Goal: Task Accomplishment & Management: Use online tool/utility

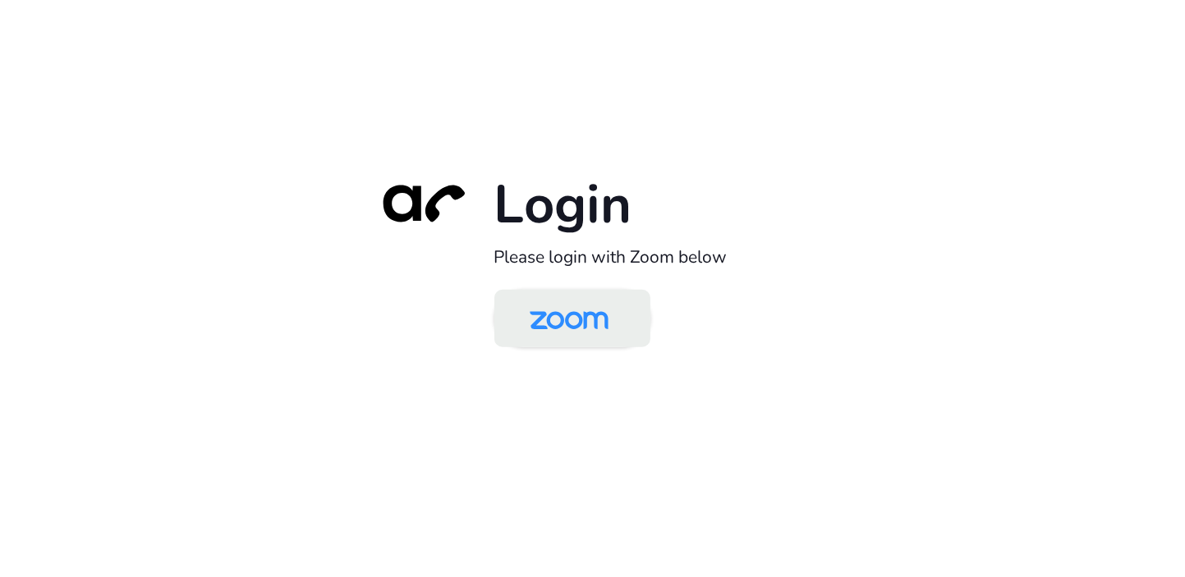
click at [568, 330] on img at bounding box center [568, 319] width 113 height 53
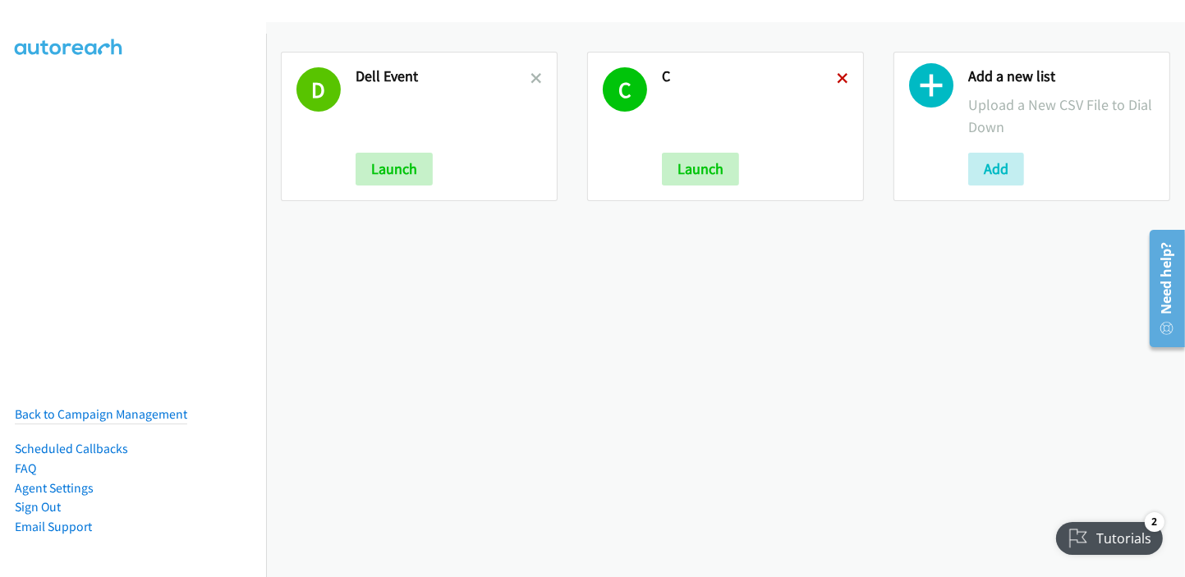
click at [837, 81] on icon at bounding box center [842, 79] width 11 height 11
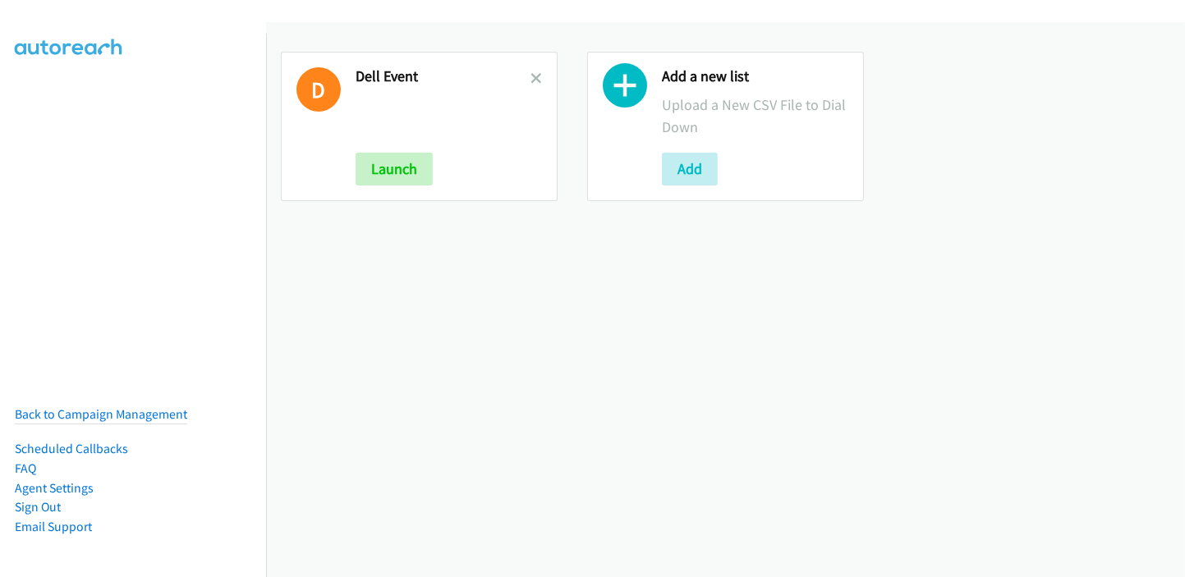
click at [533, 78] on icon at bounding box center [535, 79] width 11 height 11
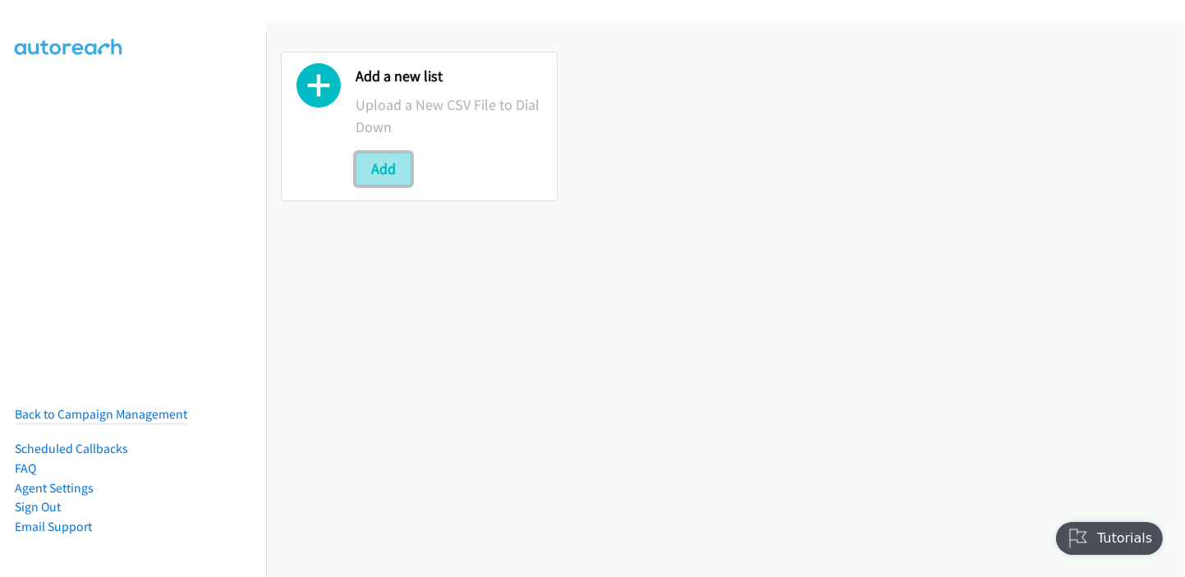
click at [397, 176] on button "Add" at bounding box center [384, 169] width 56 height 33
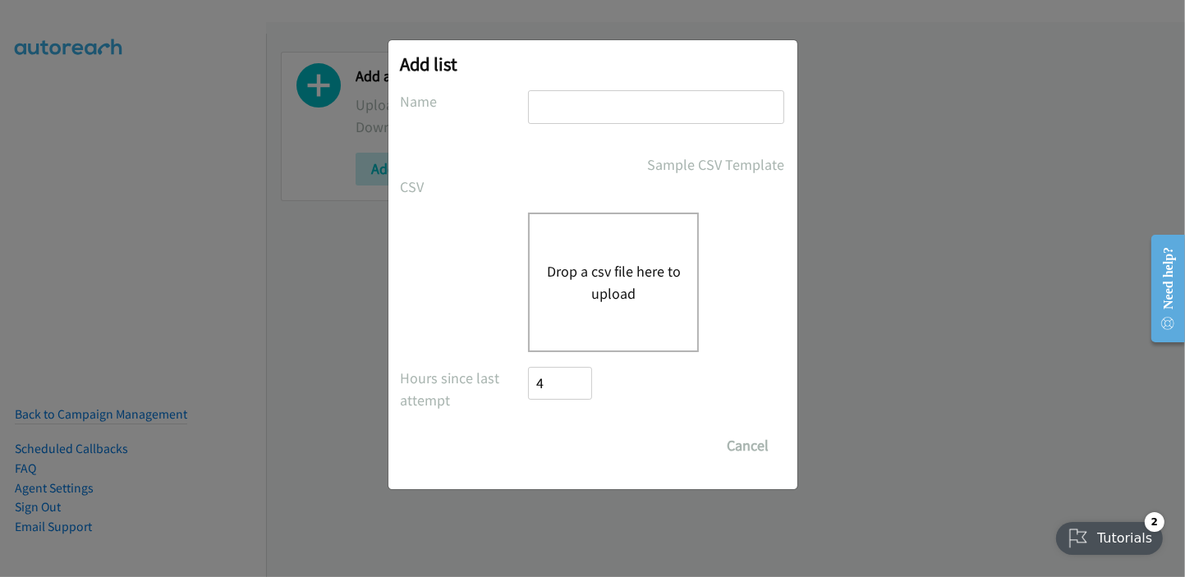
click at [584, 103] on input "text" at bounding box center [656, 107] width 256 height 34
click at [537, 172] on div "Sample CSV Template" at bounding box center [657, 165] width 256 height 22
click at [641, 115] on input "text" at bounding box center [656, 107] width 256 height 34
type input "Redhat"
click at [613, 288] on button "Drop a csv file here to upload" at bounding box center [613, 282] width 135 height 44
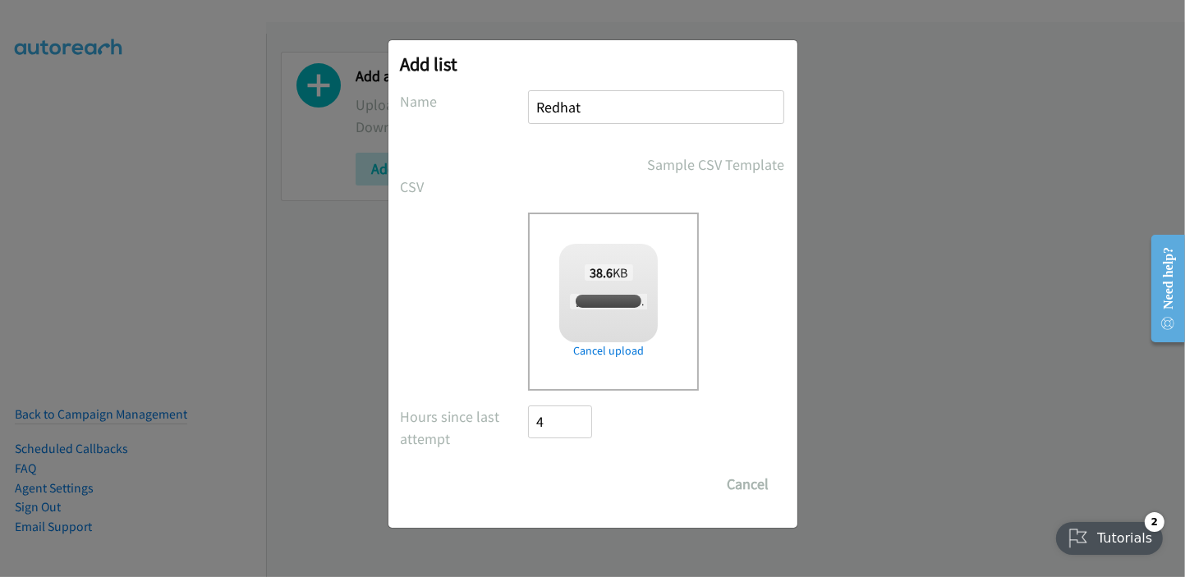
checkbox input "true"
click at [583, 486] on input "Save List" at bounding box center [572, 484] width 86 height 33
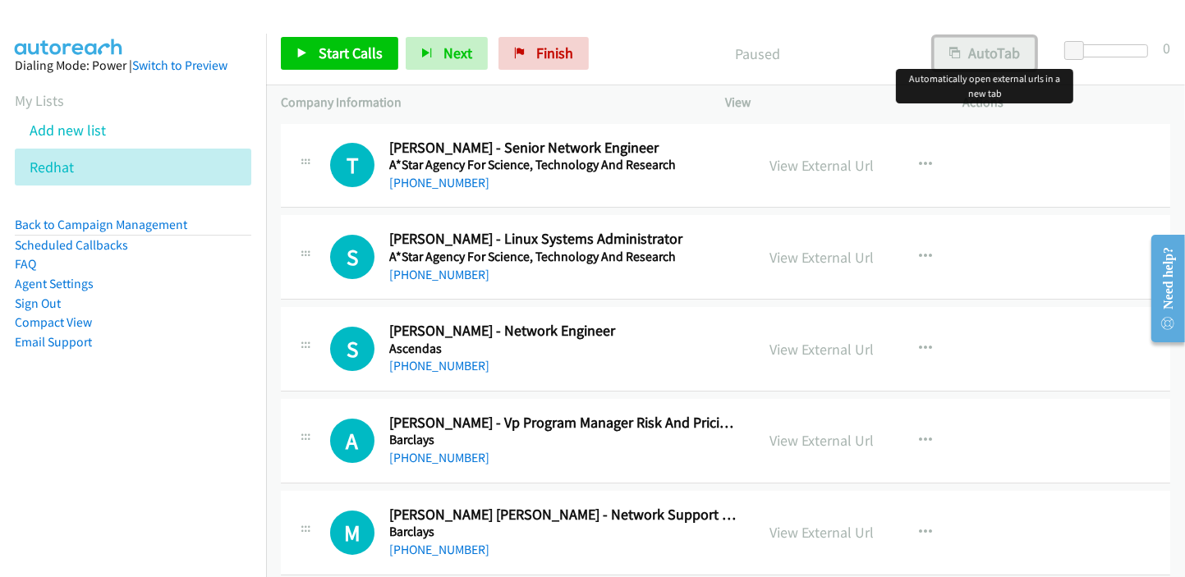
click at [968, 58] on button "AutoTab" at bounding box center [985, 53] width 102 height 33
click at [815, 163] on link "View External Url" at bounding box center [822, 165] width 104 height 19
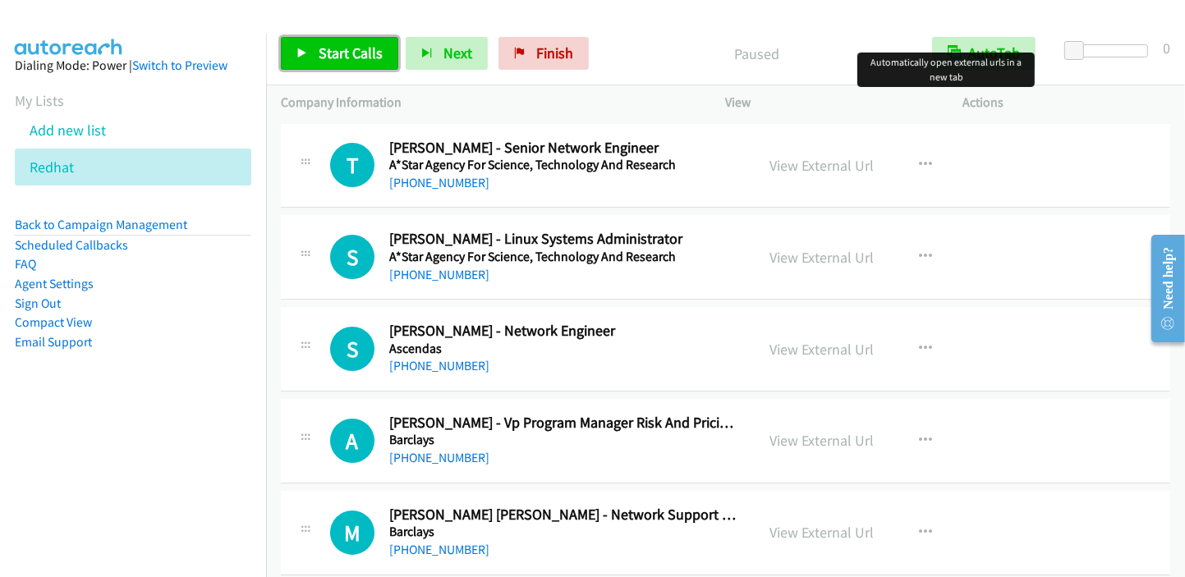
click at [328, 57] on span "Start Calls" at bounding box center [351, 53] width 64 height 19
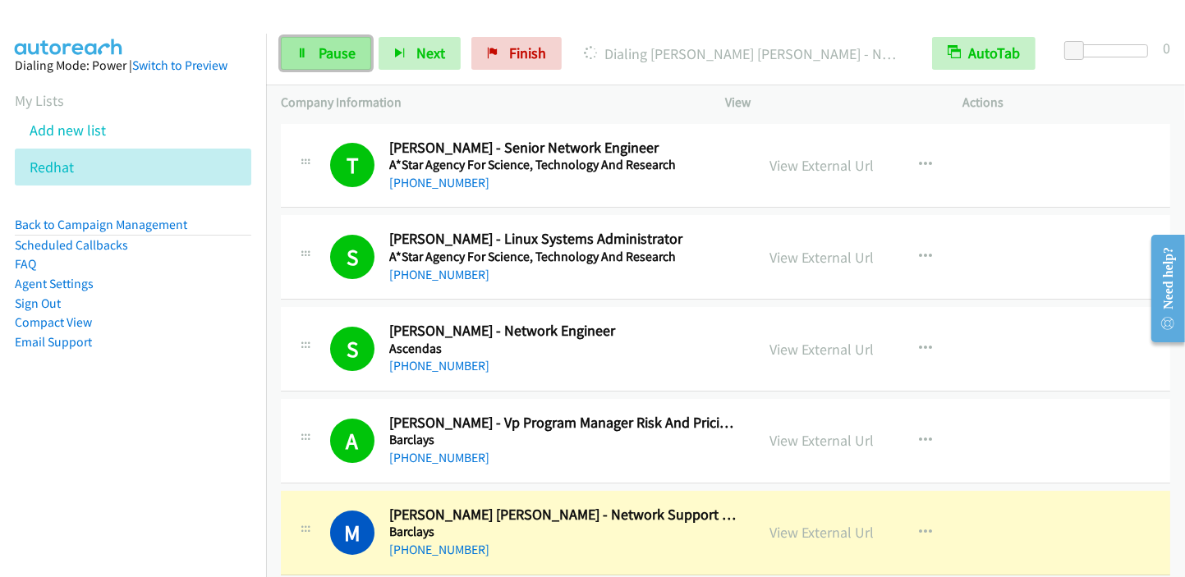
drag, startPoint x: 337, startPoint y: 48, endPoint x: 368, endPoint y: 39, distance: 31.9
click at [337, 48] on span "Pause" at bounding box center [337, 53] width 37 height 19
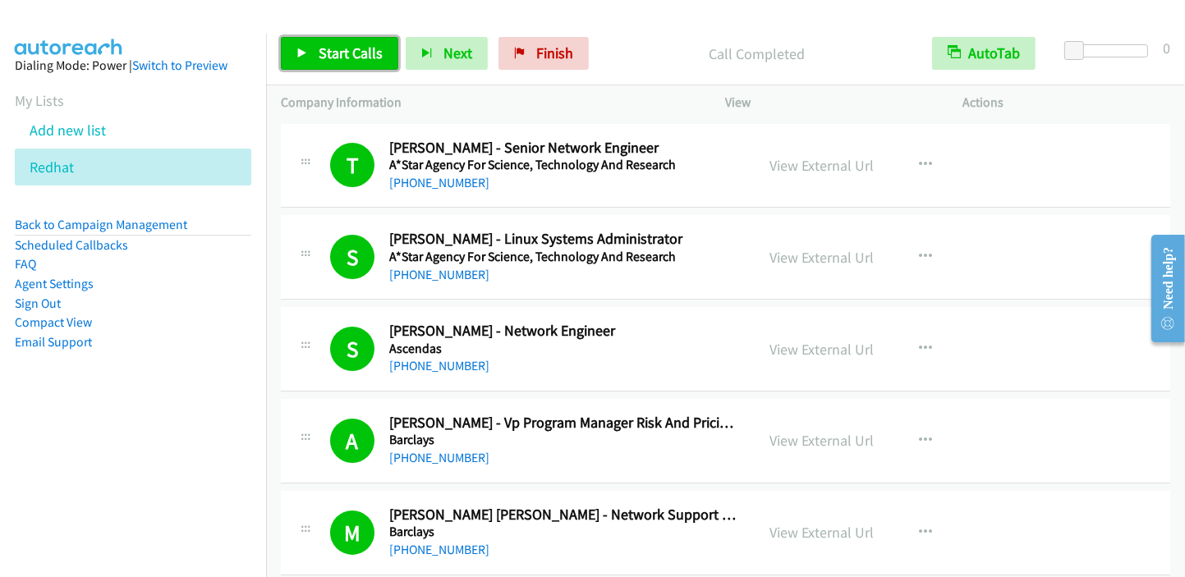
click at [328, 53] on span "Start Calls" at bounding box center [351, 53] width 64 height 19
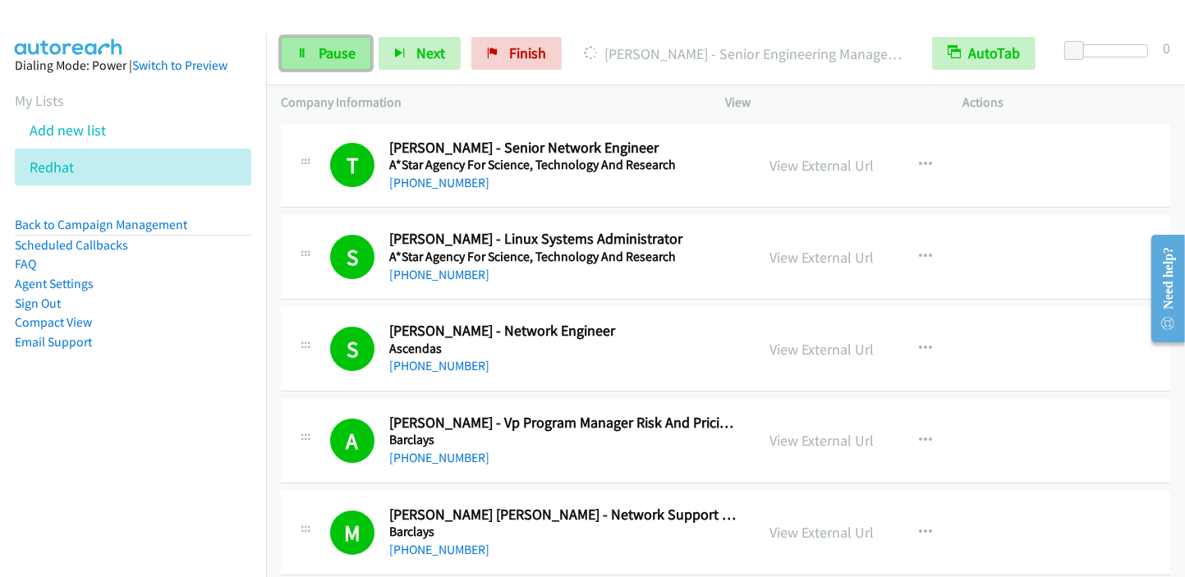
click at [361, 56] on link "Pause" at bounding box center [326, 53] width 90 height 33
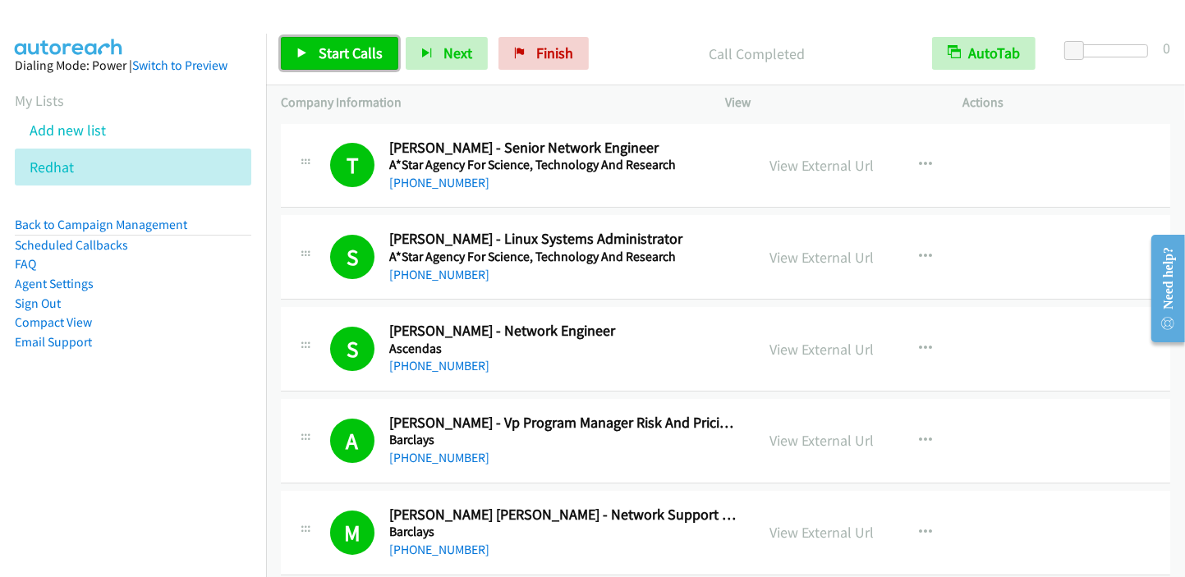
click at [348, 53] on span "Start Calls" at bounding box center [351, 53] width 64 height 19
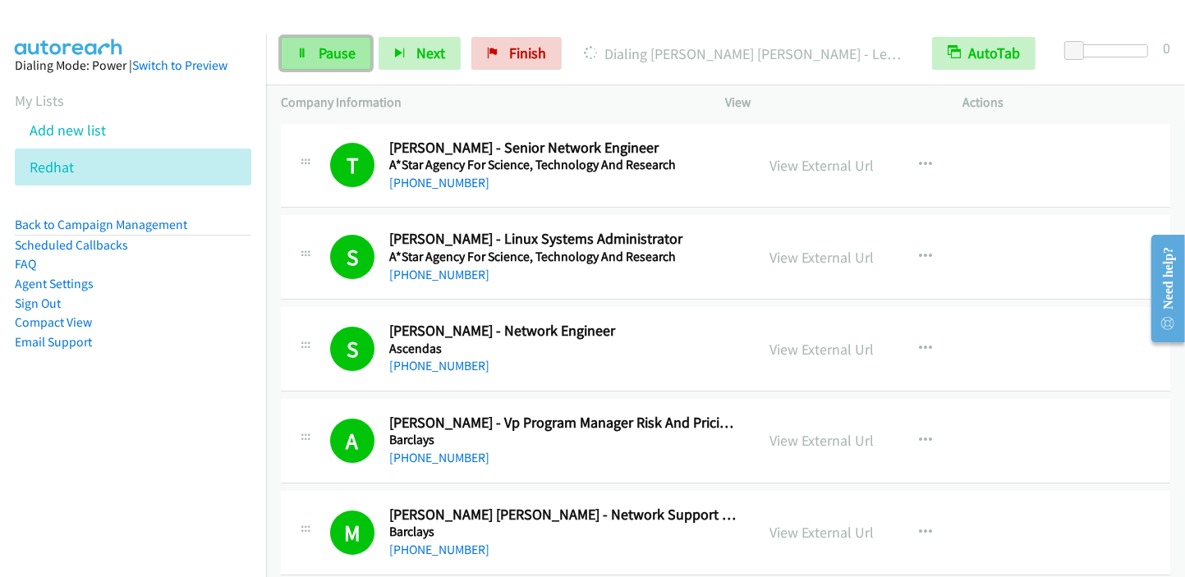
click at [337, 59] on span "Pause" at bounding box center [337, 53] width 37 height 19
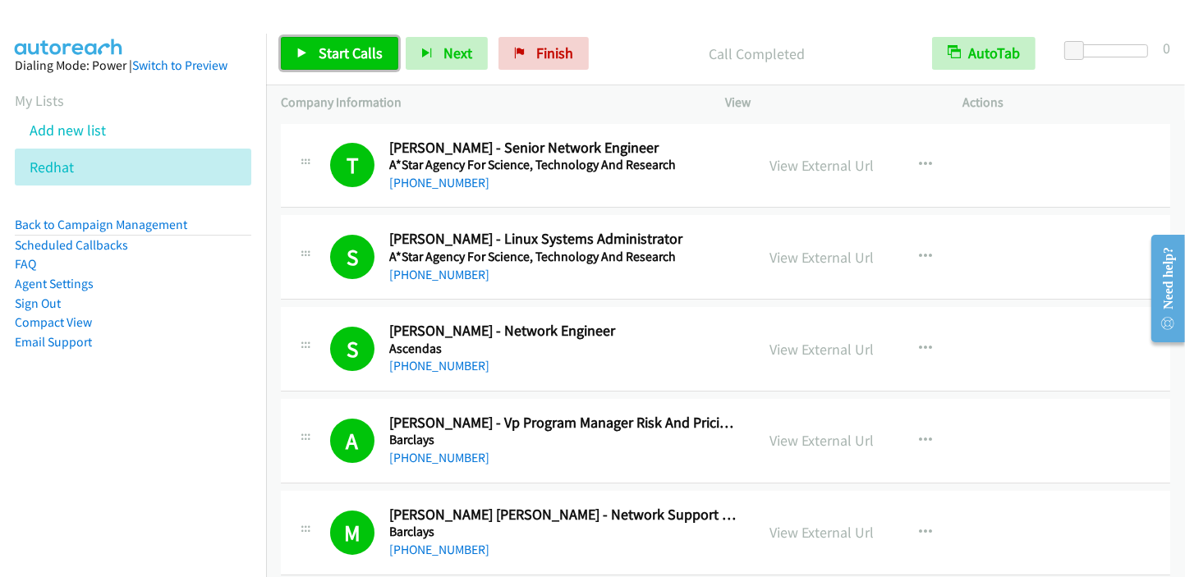
click at [370, 62] on link "Start Calls" at bounding box center [339, 53] width 117 height 33
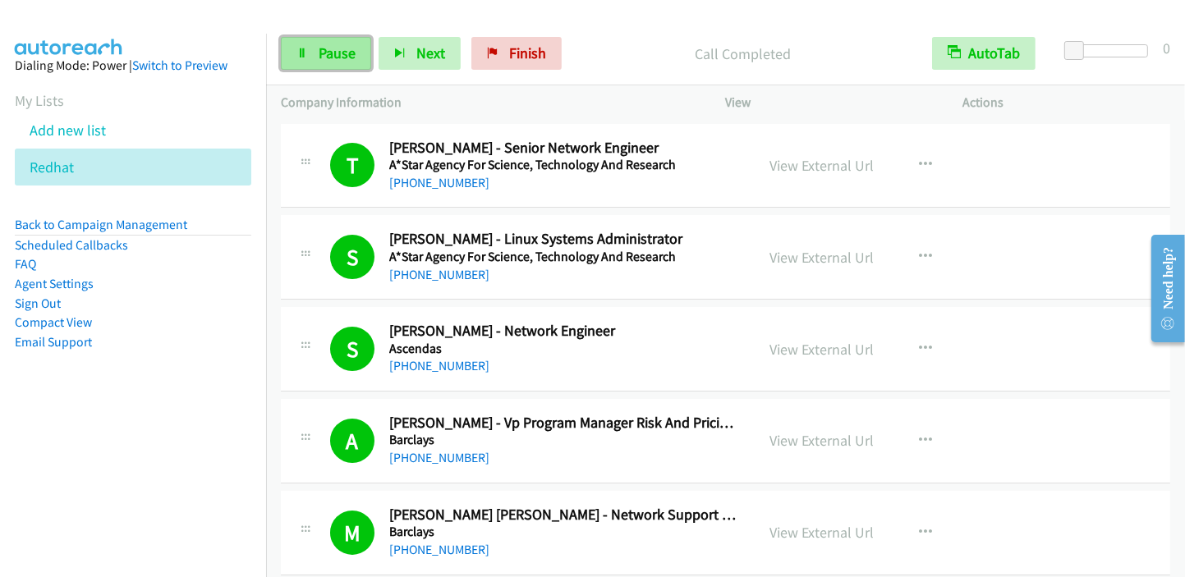
drag, startPoint x: 315, startPoint y: 58, endPoint x: 337, endPoint y: 42, distance: 26.9
click at [315, 58] on link "Pause" at bounding box center [326, 53] width 90 height 33
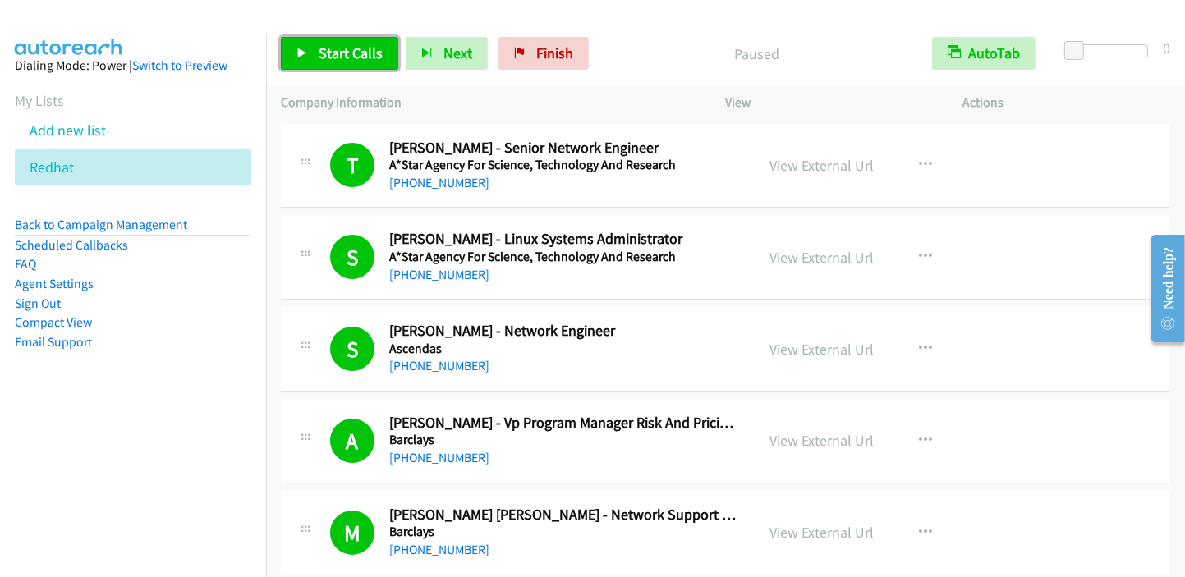
drag, startPoint x: 336, startPoint y: 56, endPoint x: 351, endPoint y: 50, distance: 16.6
click at [336, 56] on span "Start Calls" at bounding box center [351, 53] width 64 height 19
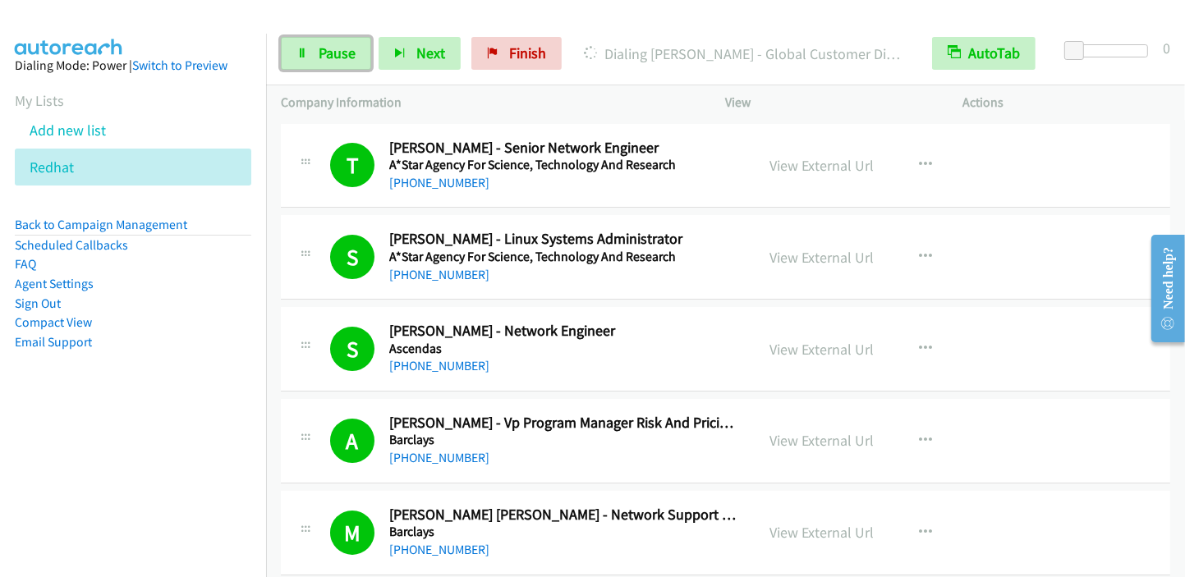
drag, startPoint x: 345, startPoint y: 60, endPoint x: 393, endPoint y: 21, distance: 62.5
click at [345, 61] on span "Pause" at bounding box center [337, 53] width 37 height 19
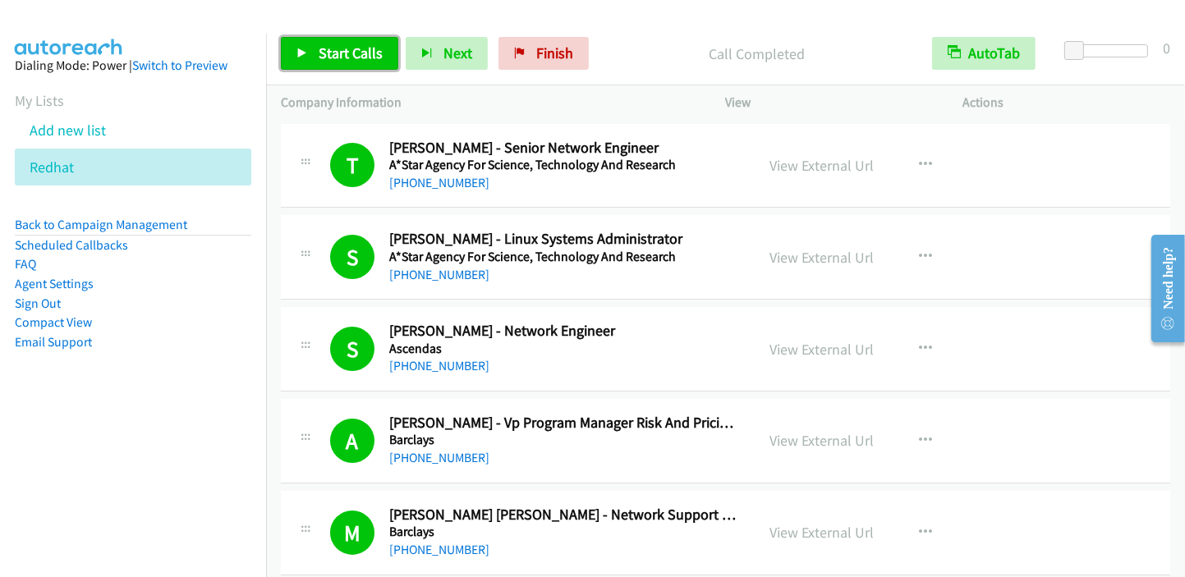
click at [356, 48] on span "Start Calls" at bounding box center [351, 53] width 64 height 19
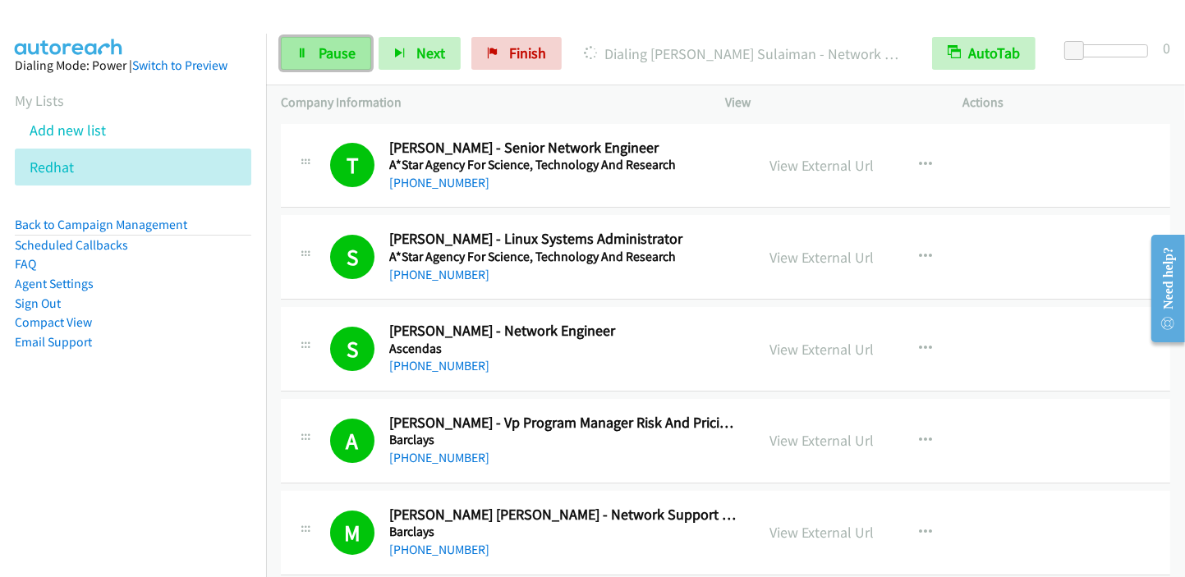
drag, startPoint x: 352, startPoint y: 46, endPoint x: 362, endPoint y: 44, distance: 10.2
click at [352, 46] on span "Pause" at bounding box center [337, 53] width 37 height 19
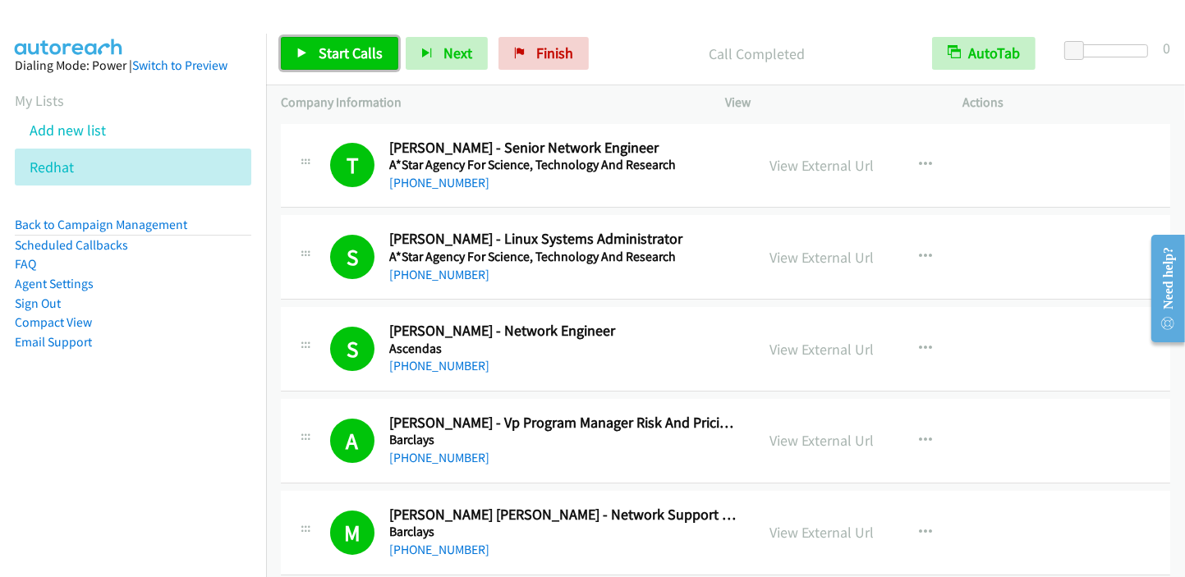
click at [352, 50] on span "Start Calls" at bounding box center [351, 53] width 64 height 19
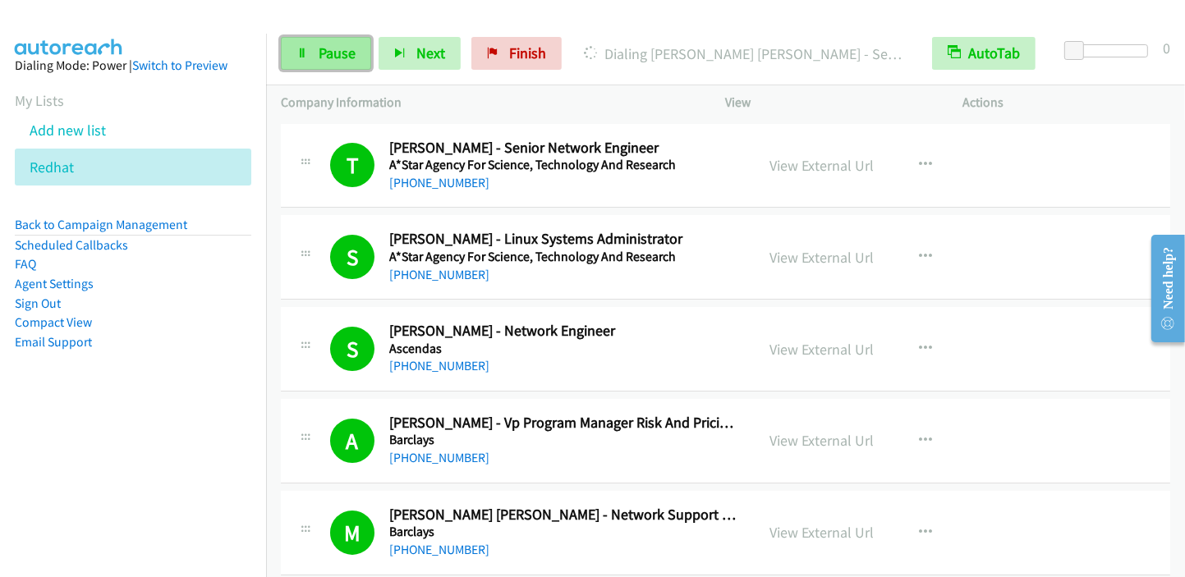
click at [340, 68] on link "Pause" at bounding box center [326, 53] width 90 height 33
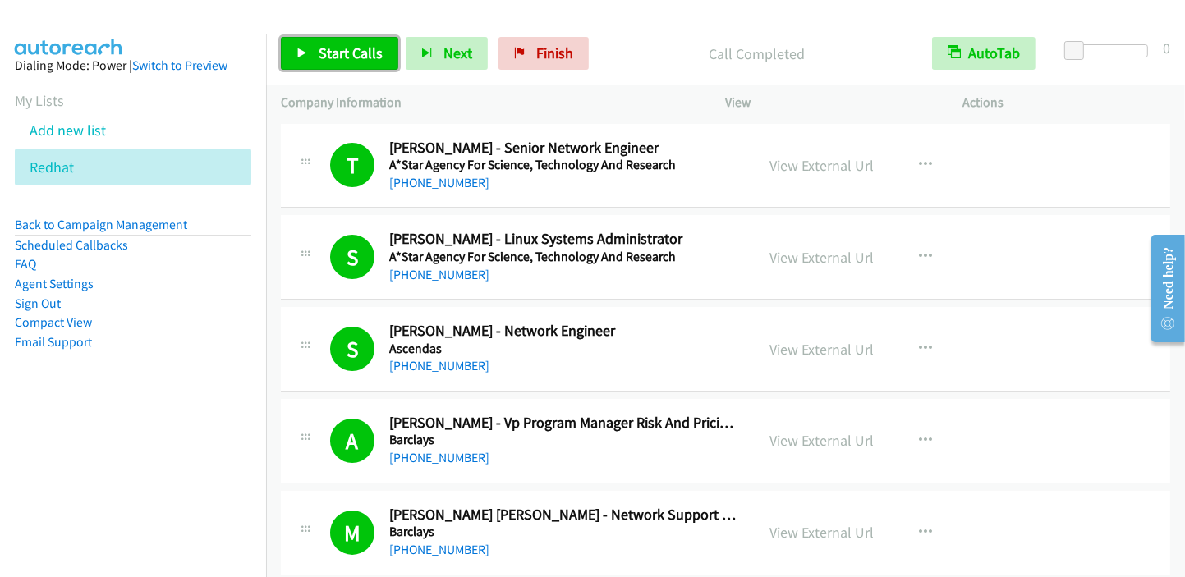
click at [342, 57] on span "Start Calls" at bounding box center [351, 53] width 64 height 19
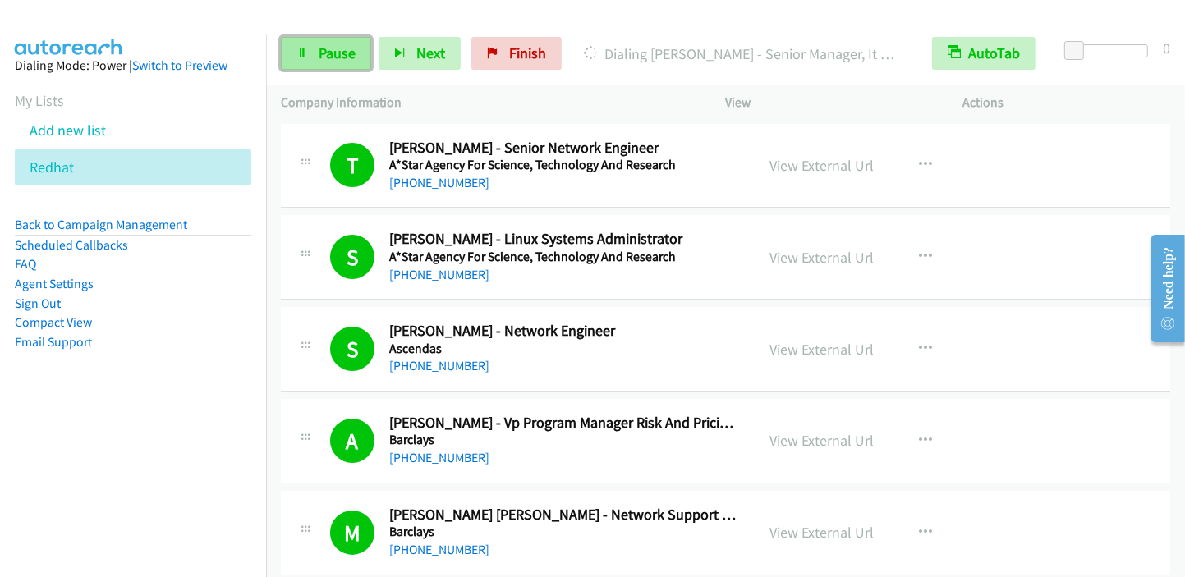
click at [330, 55] on span "Pause" at bounding box center [337, 53] width 37 height 19
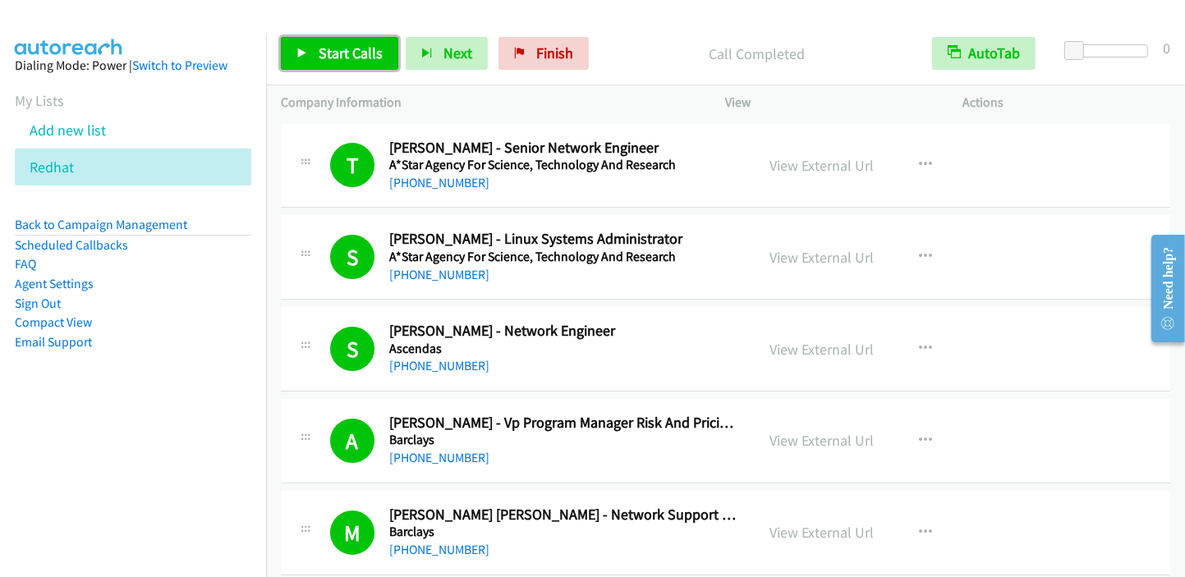
click at [334, 48] on span "Start Calls" at bounding box center [351, 53] width 64 height 19
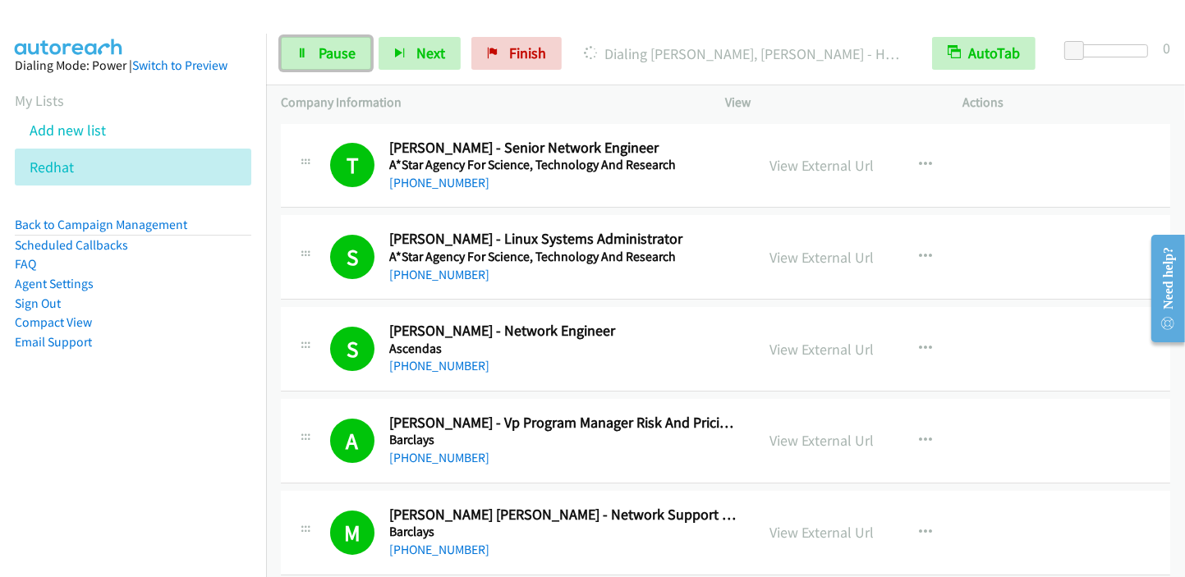
drag, startPoint x: 325, startPoint y: 52, endPoint x: 372, endPoint y: 38, distance: 48.8
click at [325, 52] on span "Pause" at bounding box center [337, 53] width 37 height 19
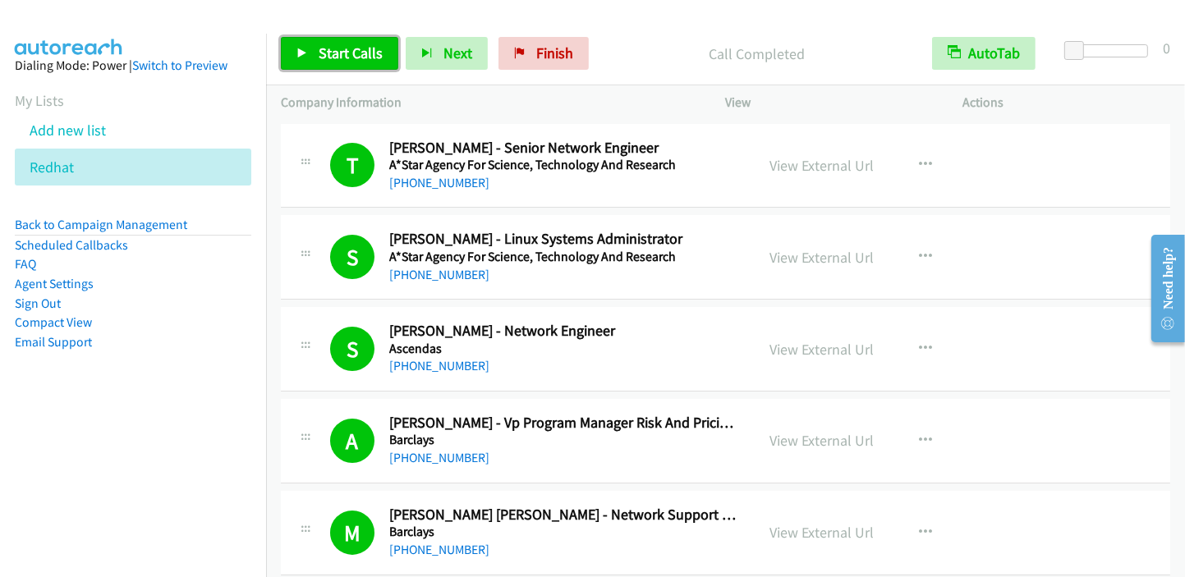
click at [322, 52] on span "Start Calls" at bounding box center [351, 53] width 64 height 19
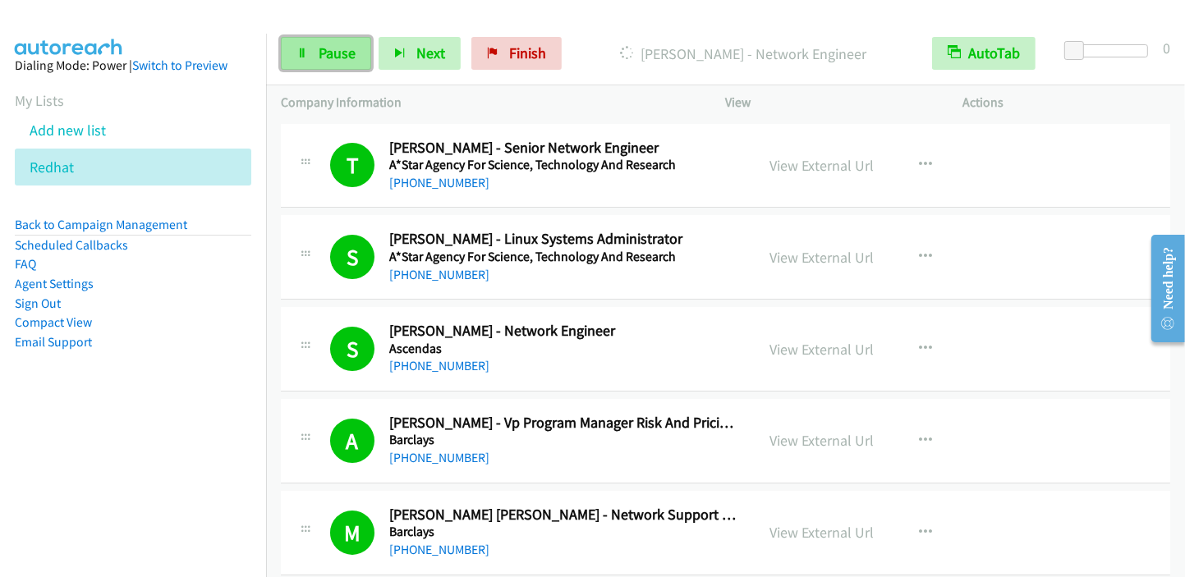
click at [328, 61] on span "Pause" at bounding box center [337, 53] width 37 height 19
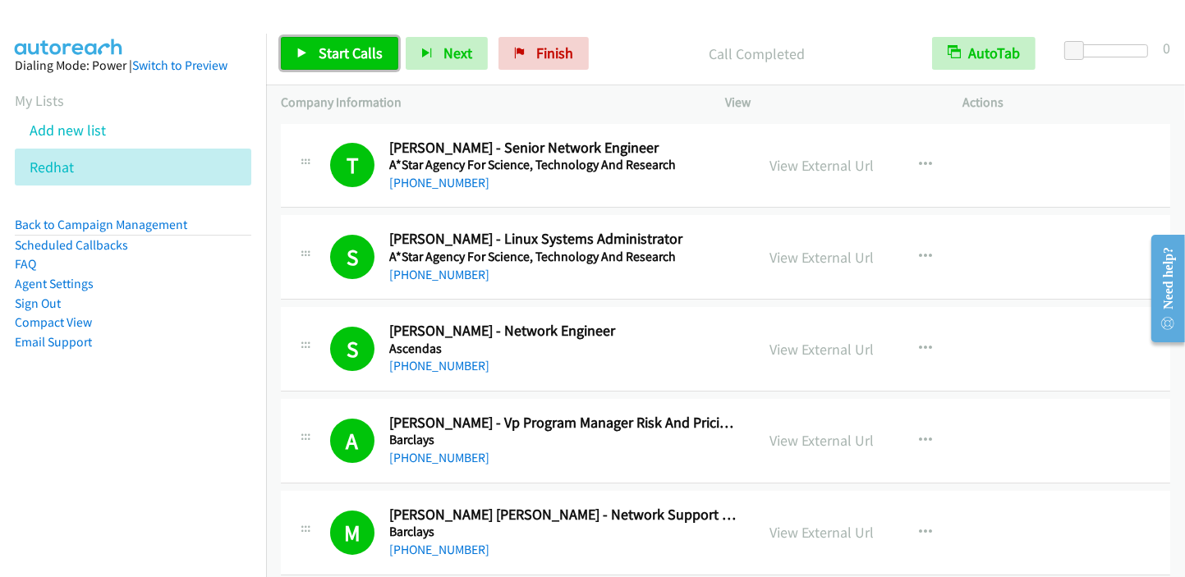
click at [351, 61] on span "Start Calls" at bounding box center [351, 53] width 64 height 19
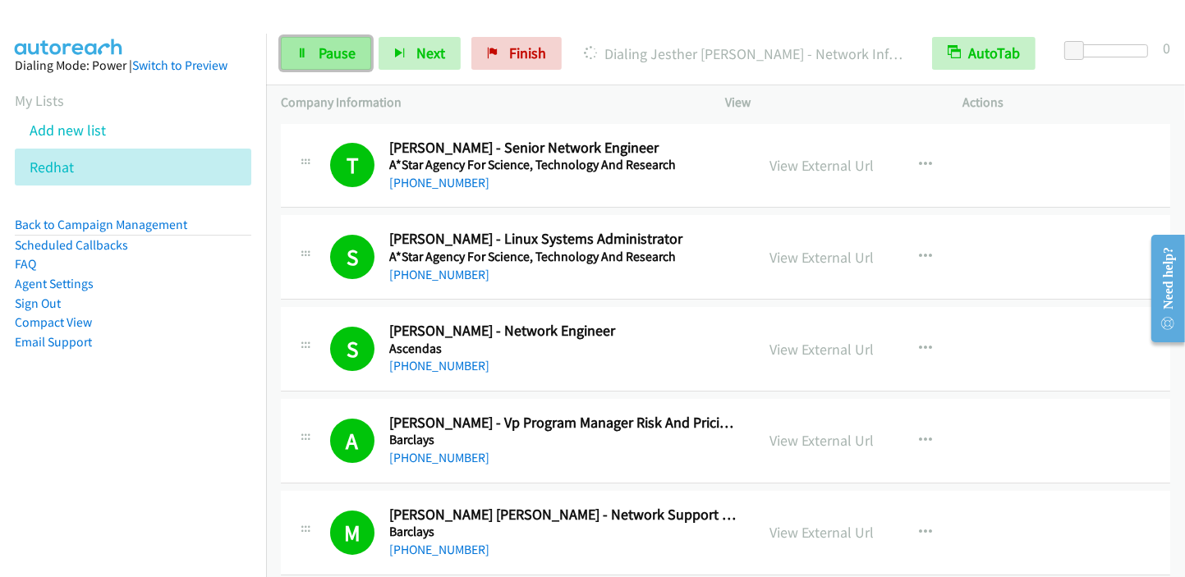
click at [335, 45] on span "Pause" at bounding box center [337, 53] width 37 height 19
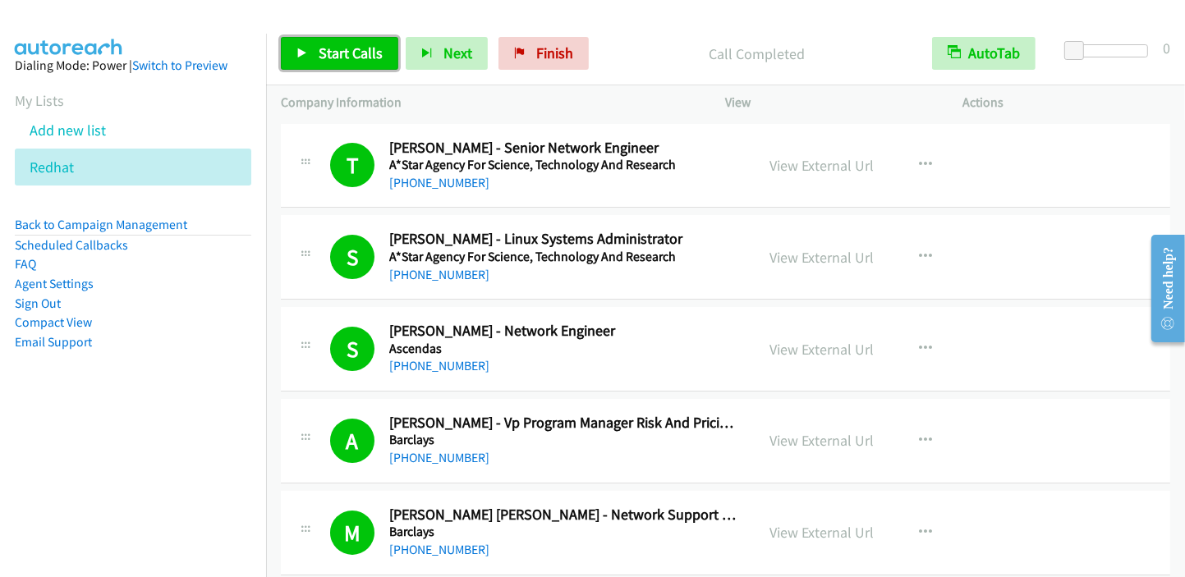
click at [347, 54] on span "Start Calls" at bounding box center [351, 53] width 64 height 19
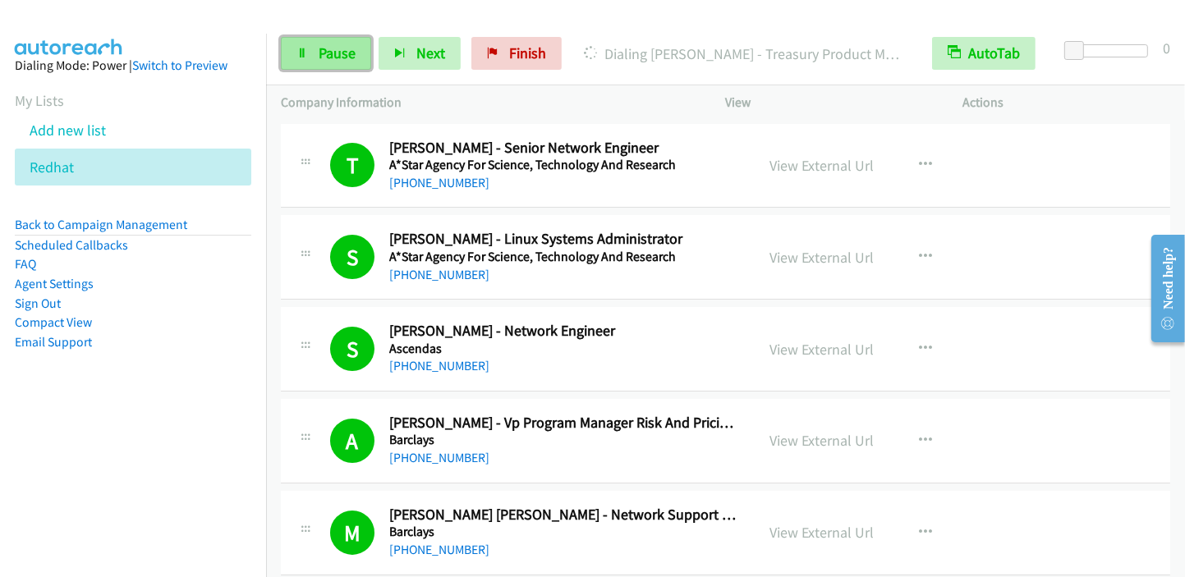
click at [346, 52] on span "Pause" at bounding box center [337, 53] width 37 height 19
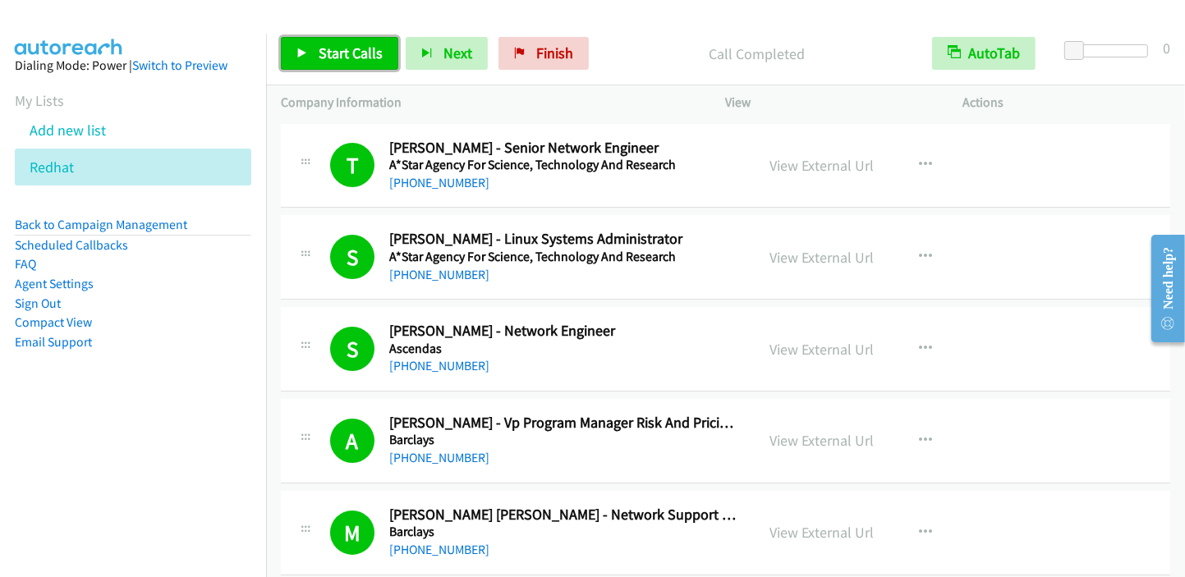
click at [326, 49] on span "Start Calls" at bounding box center [351, 53] width 64 height 19
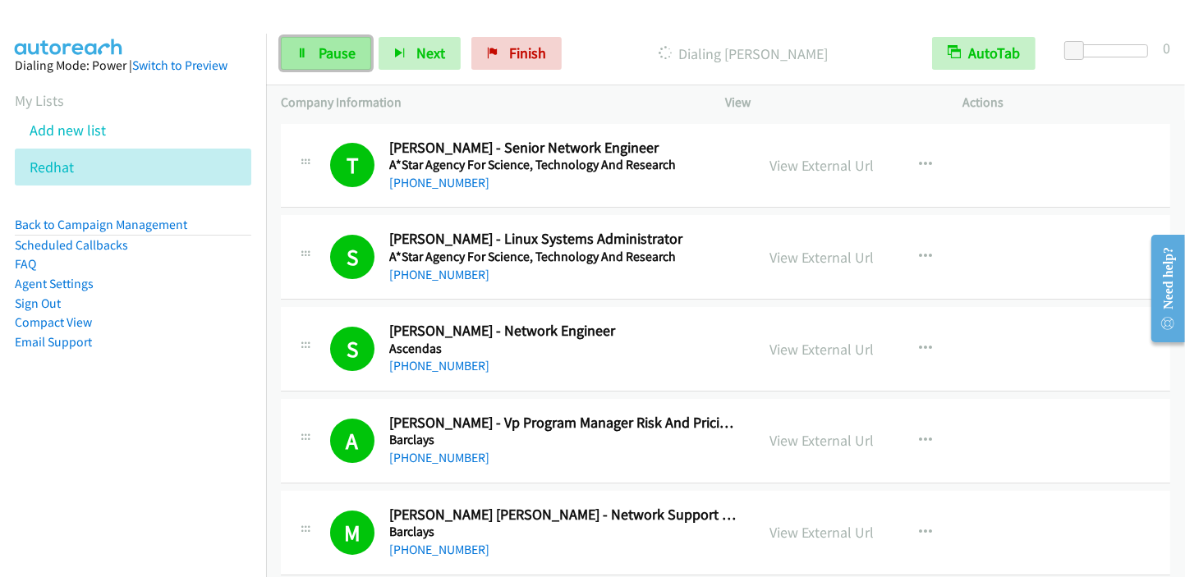
click at [346, 60] on span "Pause" at bounding box center [337, 53] width 37 height 19
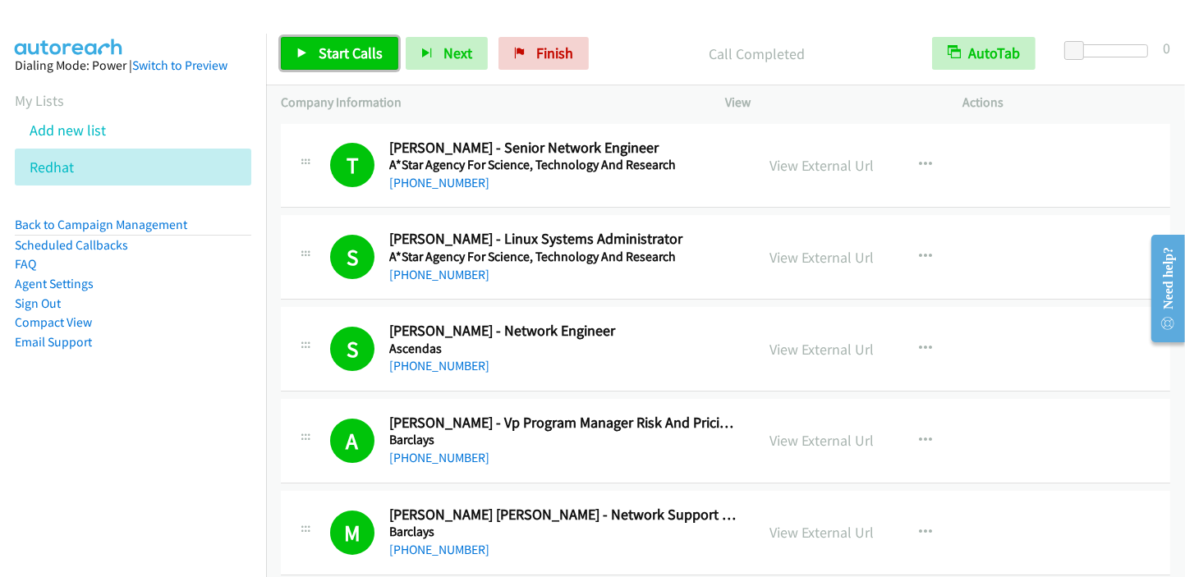
click at [338, 58] on span "Start Calls" at bounding box center [351, 53] width 64 height 19
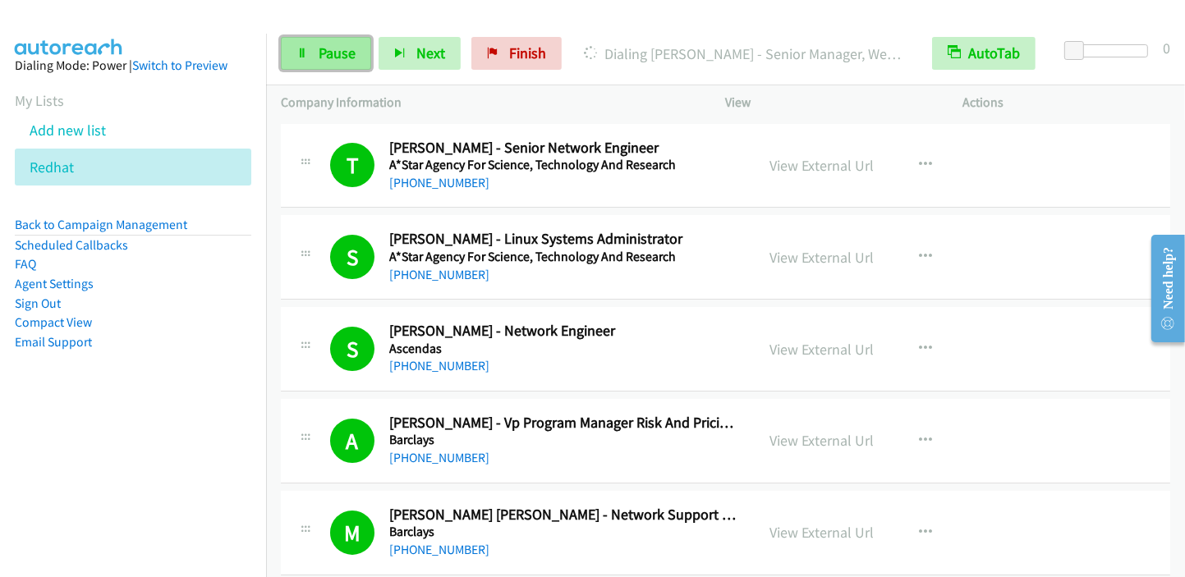
click at [340, 56] on span "Pause" at bounding box center [337, 53] width 37 height 19
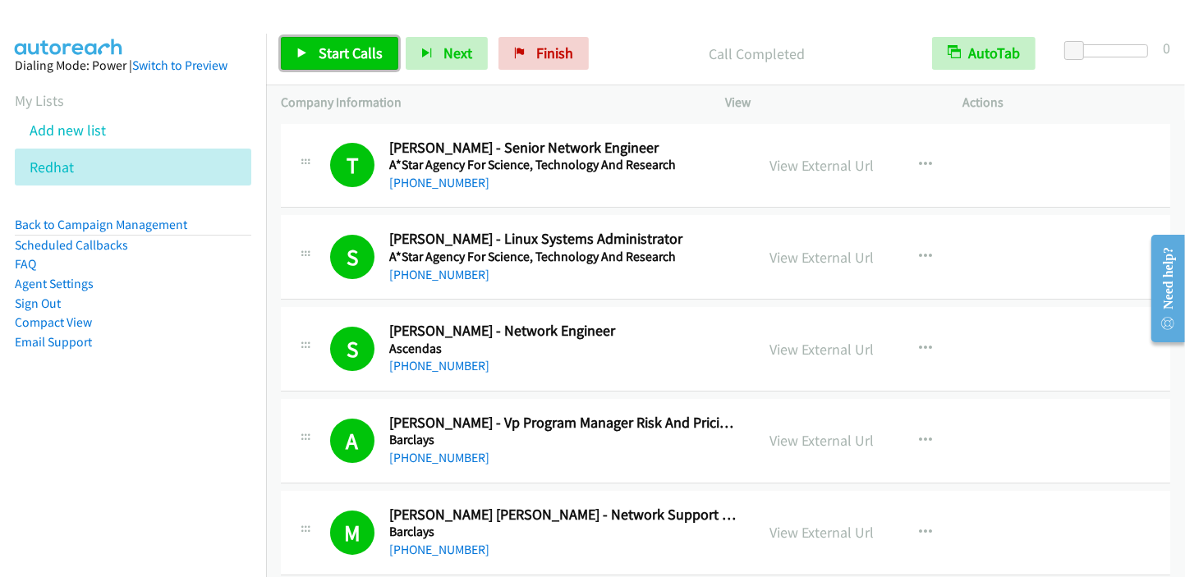
click at [351, 58] on span "Start Calls" at bounding box center [351, 53] width 64 height 19
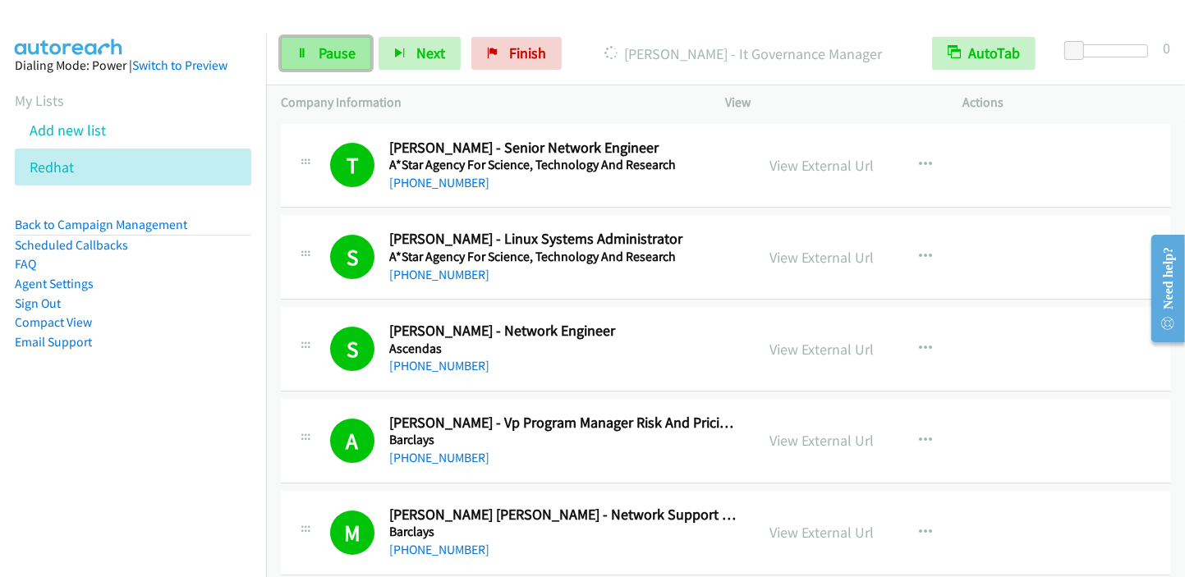
click at [338, 53] on span "Pause" at bounding box center [337, 53] width 37 height 19
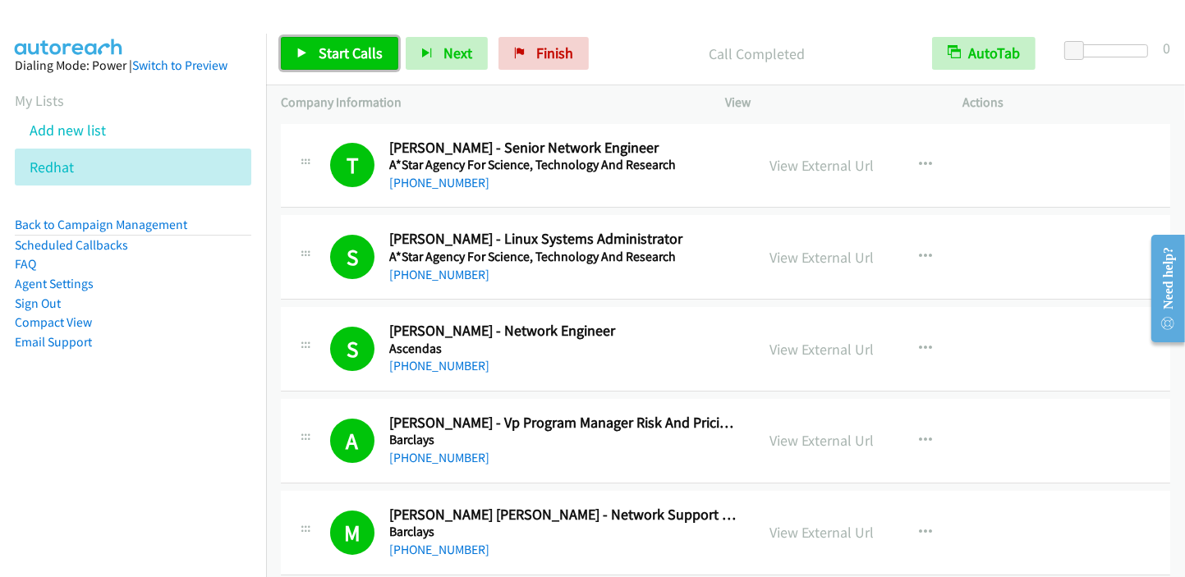
click at [358, 51] on span "Start Calls" at bounding box center [351, 53] width 64 height 19
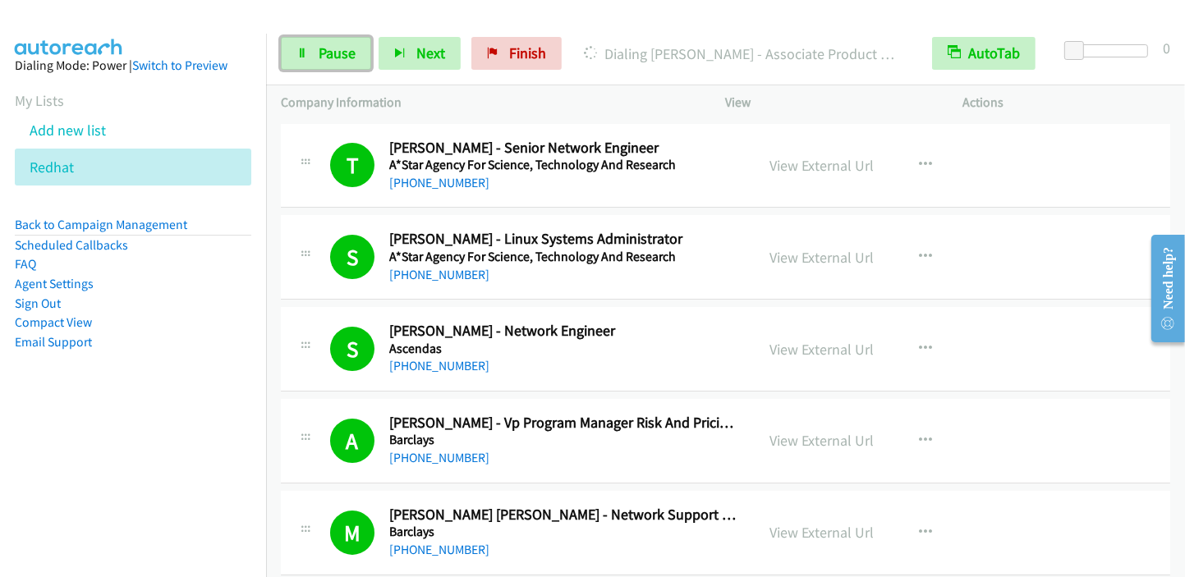
drag, startPoint x: 337, startPoint y: 50, endPoint x: 420, endPoint y: 27, distance: 86.1
click at [337, 50] on span "Pause" at bounding box center [337, 53] width 37 height 19
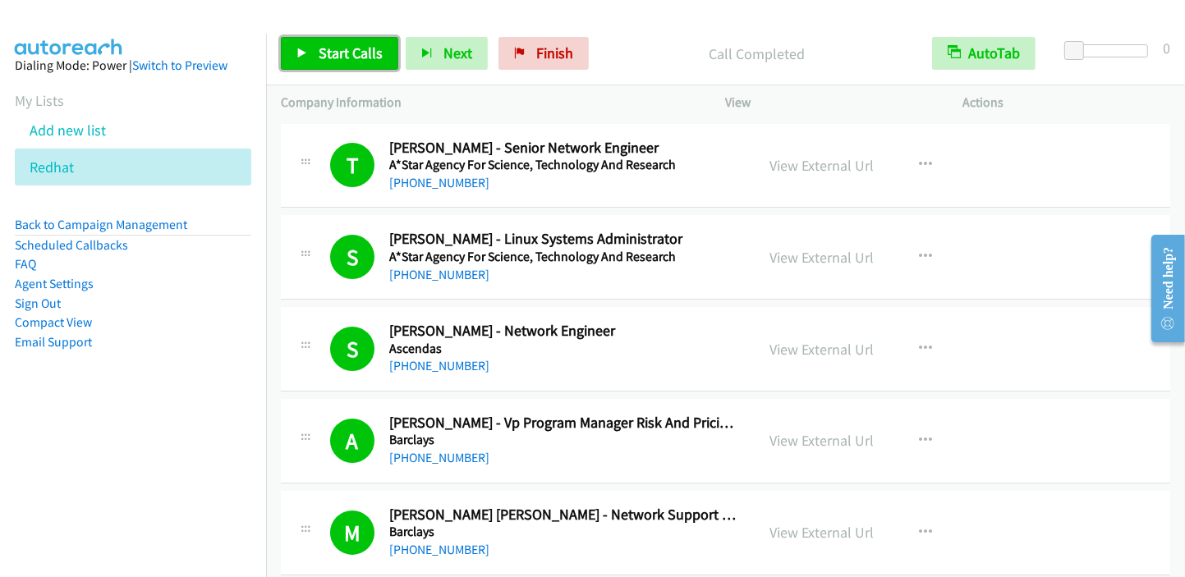
click at [351, 45] on span "Start Calls" at bounding box center [351, 53] width 64 height 19
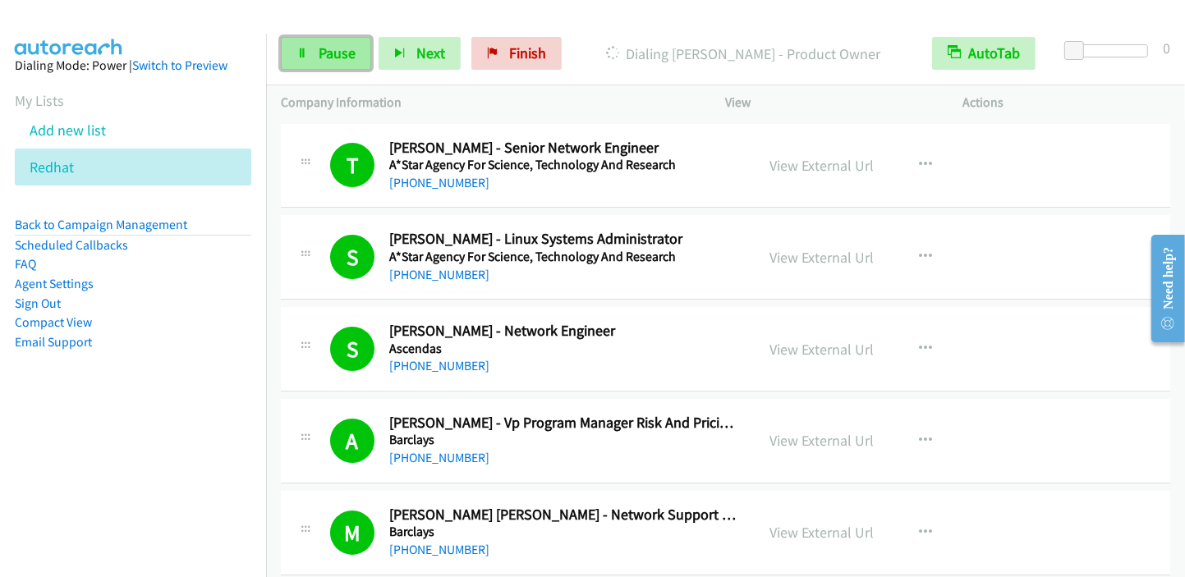
click at [330, 53] on span "Pause" at bounding box center [337, 53] width 37 height 19
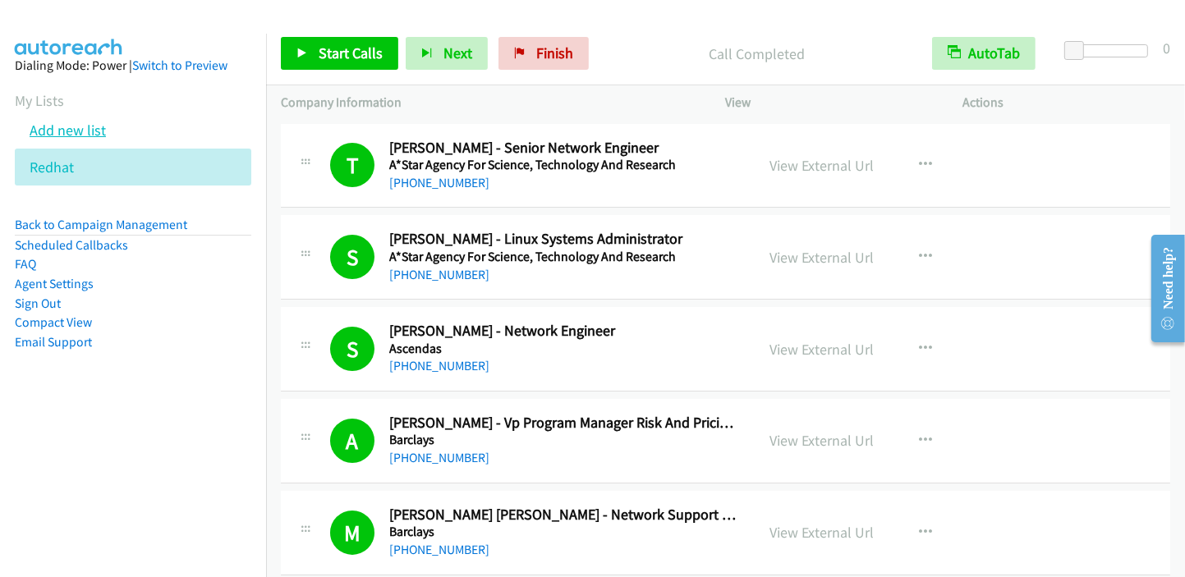
click at [62, 127] on link "Add new list" at bounding box center [68, 130] width 76 height 19
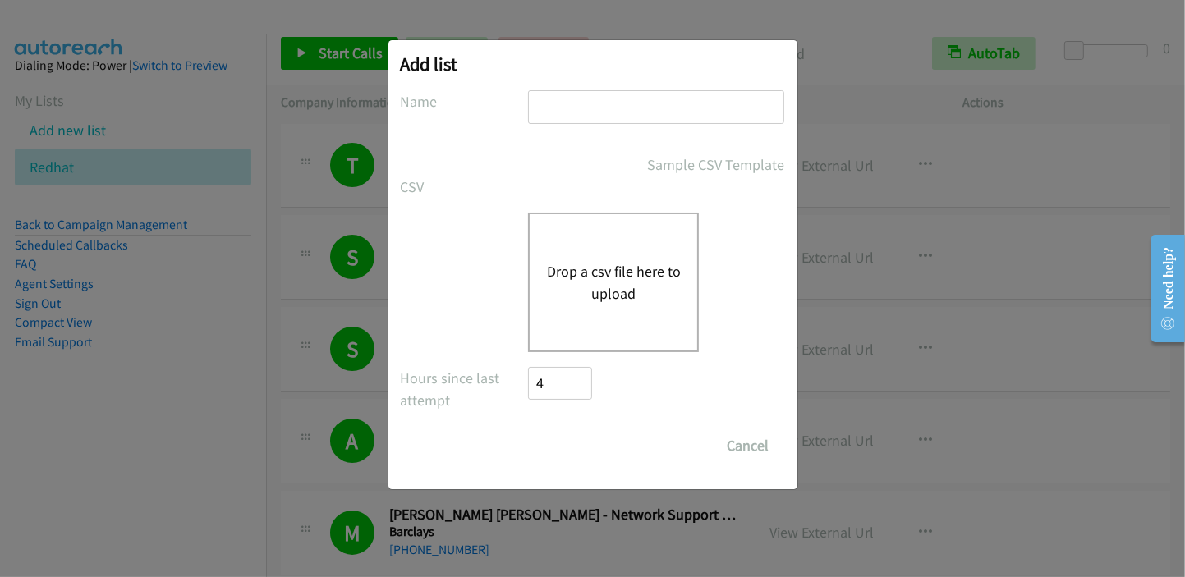
click at [595, 116] on input "text" at bounding box center [656, 107] width 256 height 34
type input "s"
click at [564, 188] on div "CSV Existing List Add to List New List" at bounding box center [593, 187] width 384 height 22
click at [583, 276] on button "Drop a csv file here to upload" at bounding box center [613, 282] width 135 height 44
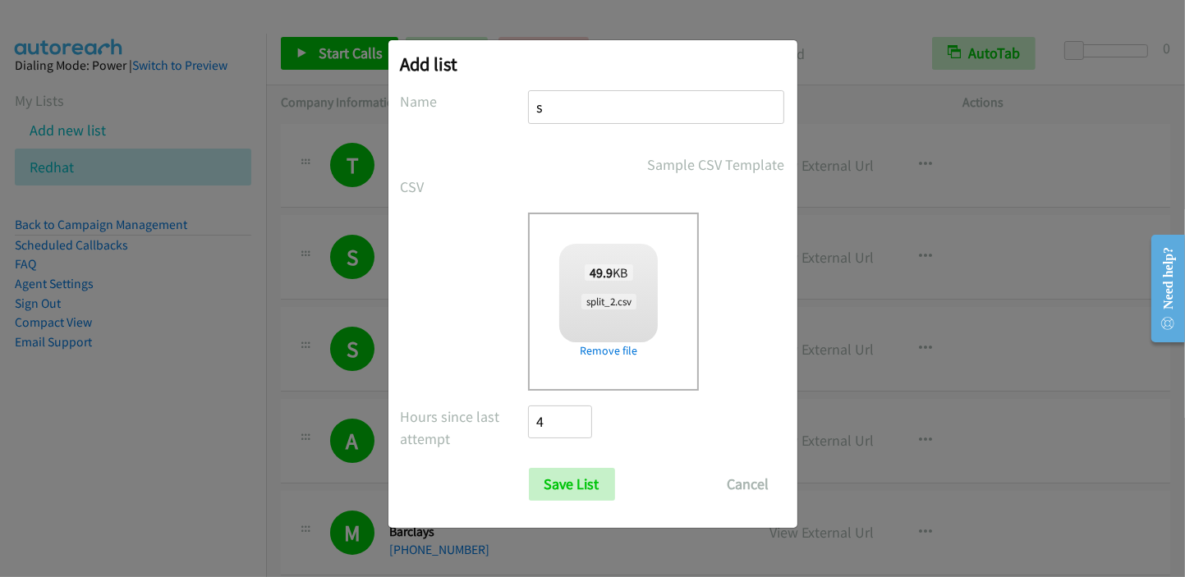
checkbox input "true"
click at [559, 482] on input "Save List" at bounding box center [572, 484] width 86 height 33
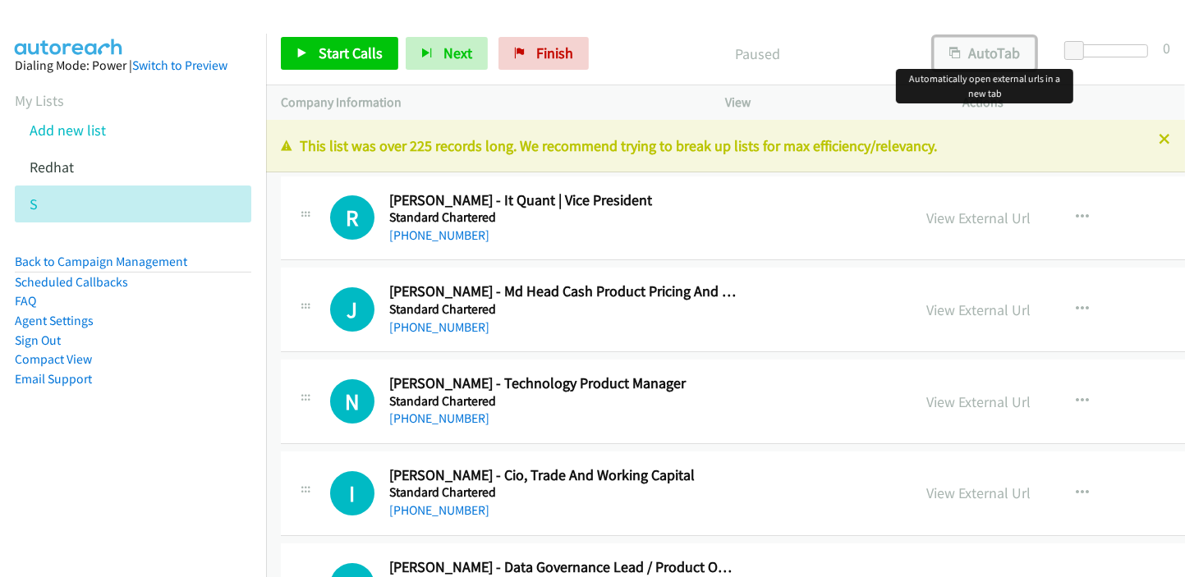
click at [979, 57] on button "AutoTab" at bounding box center [985, 53] width 102 height 33
click at [926, 219] on link "View External Url" at bounding box center [978, 218] width 104 height 19
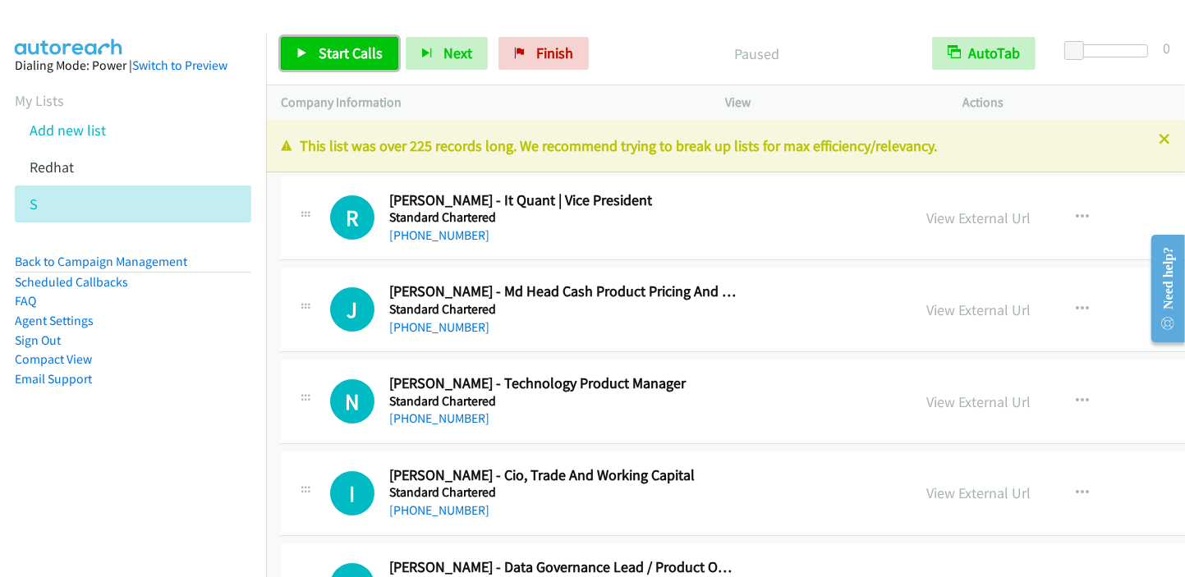
click at [355, 50] on span "Start Calls" at bounding box center [351, 53] width 64 height 19
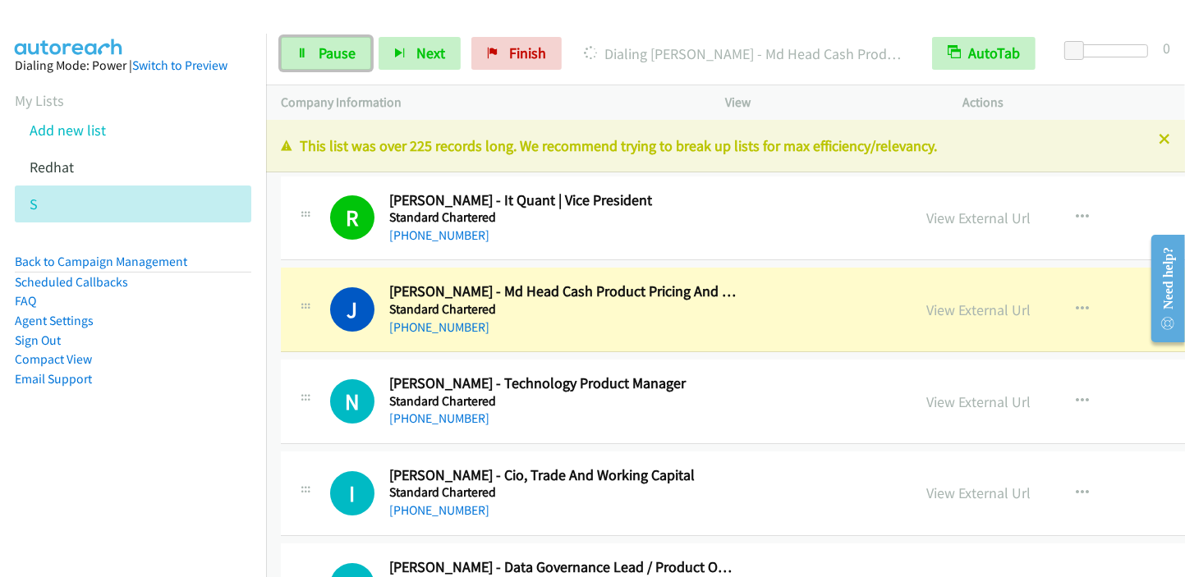
drag, startPoint x: 346, startPoint y: 69, endPoint x: 417, endPoint y: 29, distance: 82.0
click at [347, 69] on link "Pause" at bounding box center [326, 53] width 90 height 33
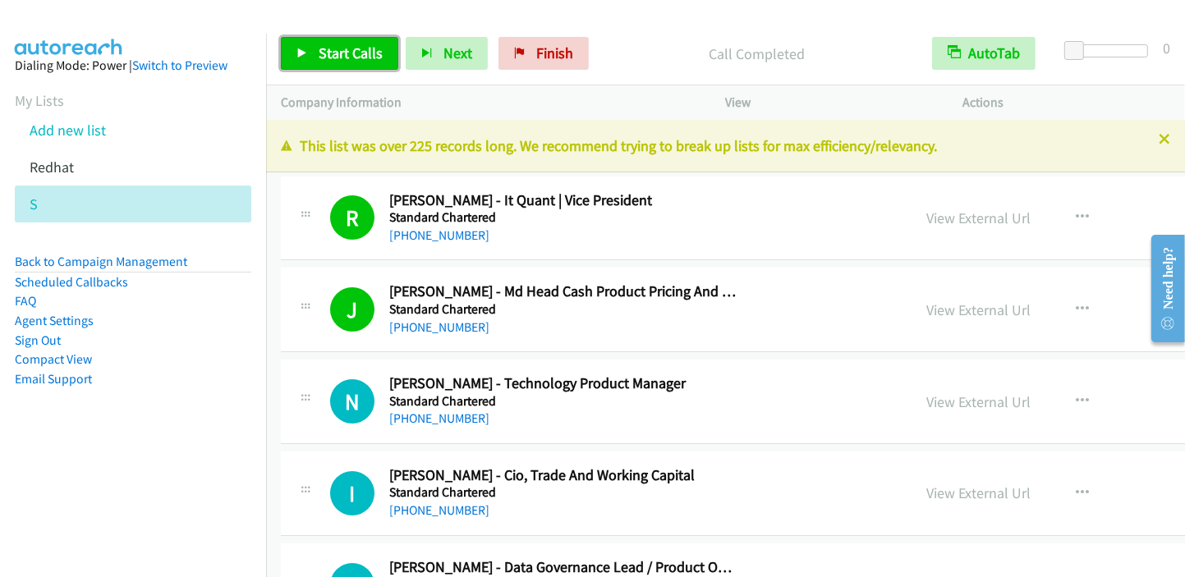
click at [332, 50] on span "Start Calls" at bounding box center [351, 53] width 64 height 19
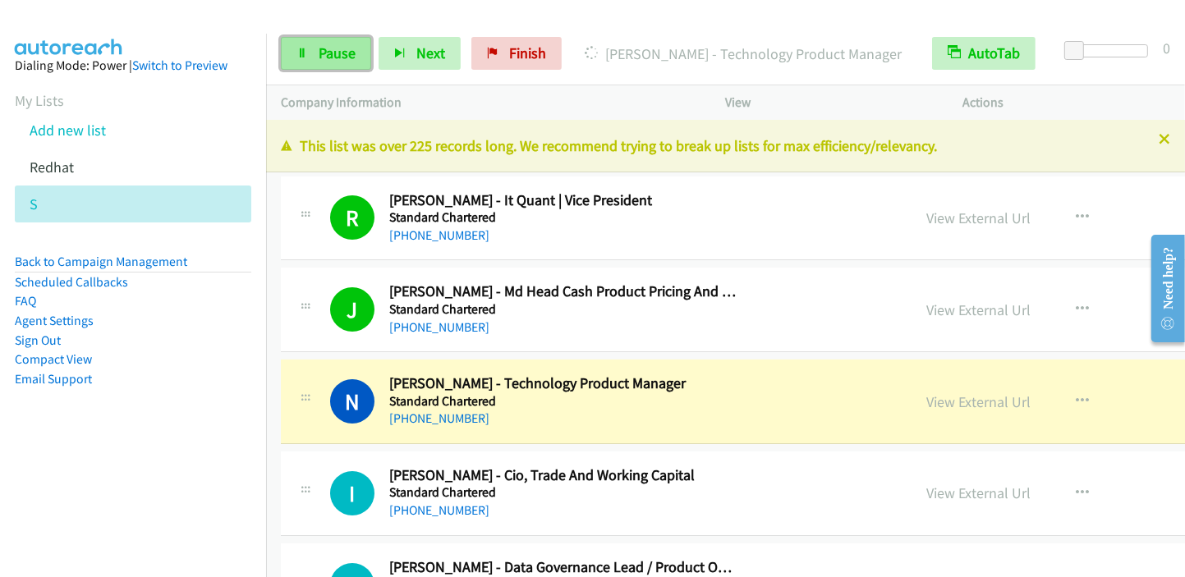
click at [335, 54] on span "Pause" at bounding box center [337, 53] width 37 height 19
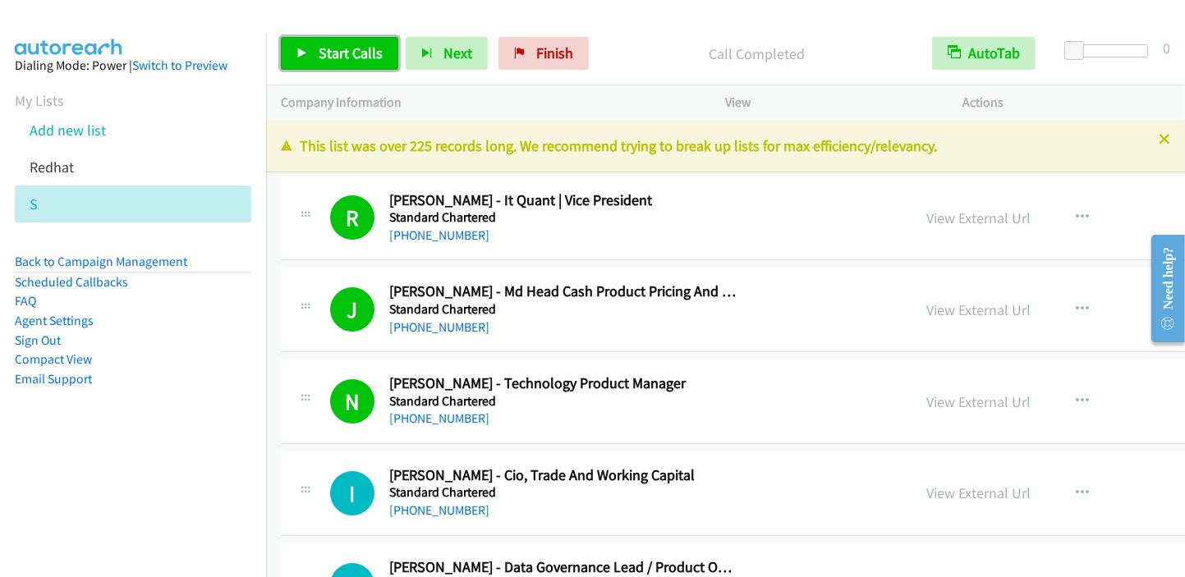
click at [297, 54] on icon at bounding box center [301, 53] width 11 height 11
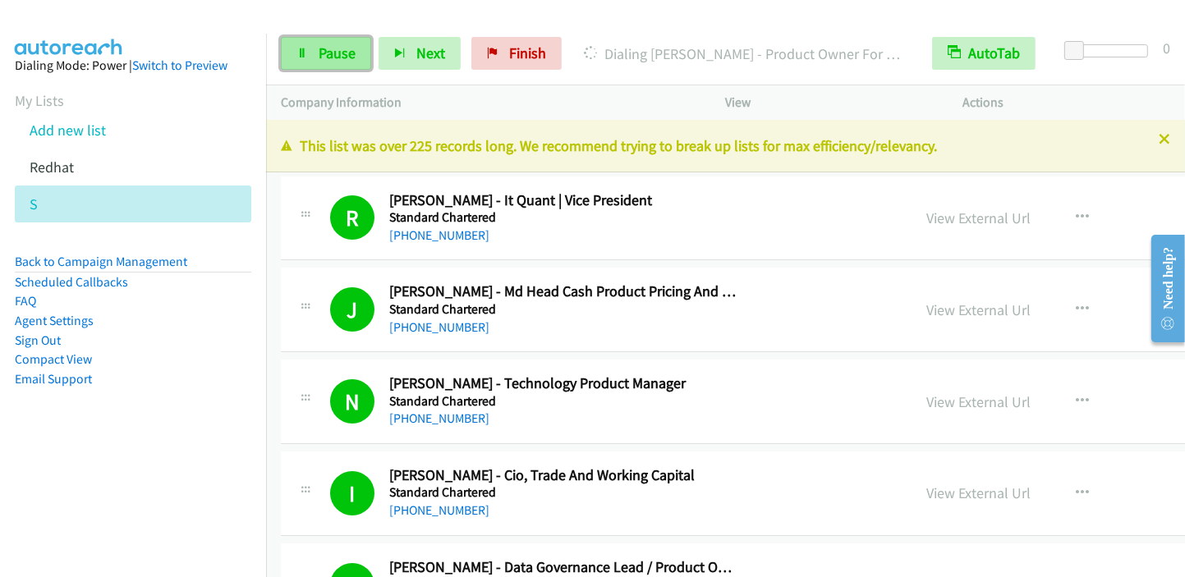
click at [315, 56] on link "Pause" at bounding box center [326, 53] width 90 height 33
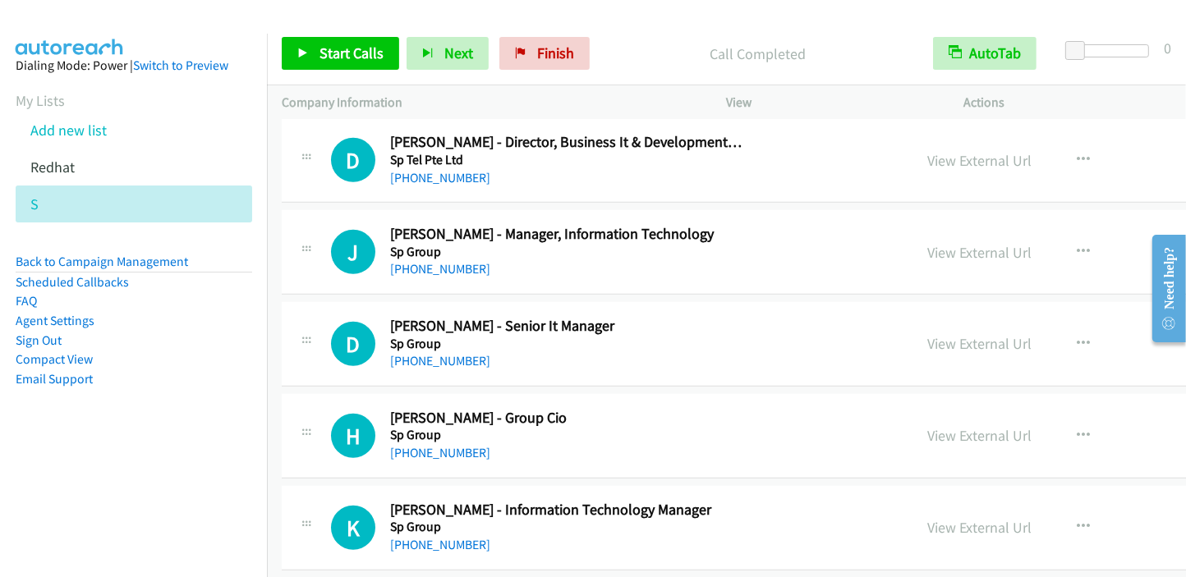
scroll to position [903, 0]
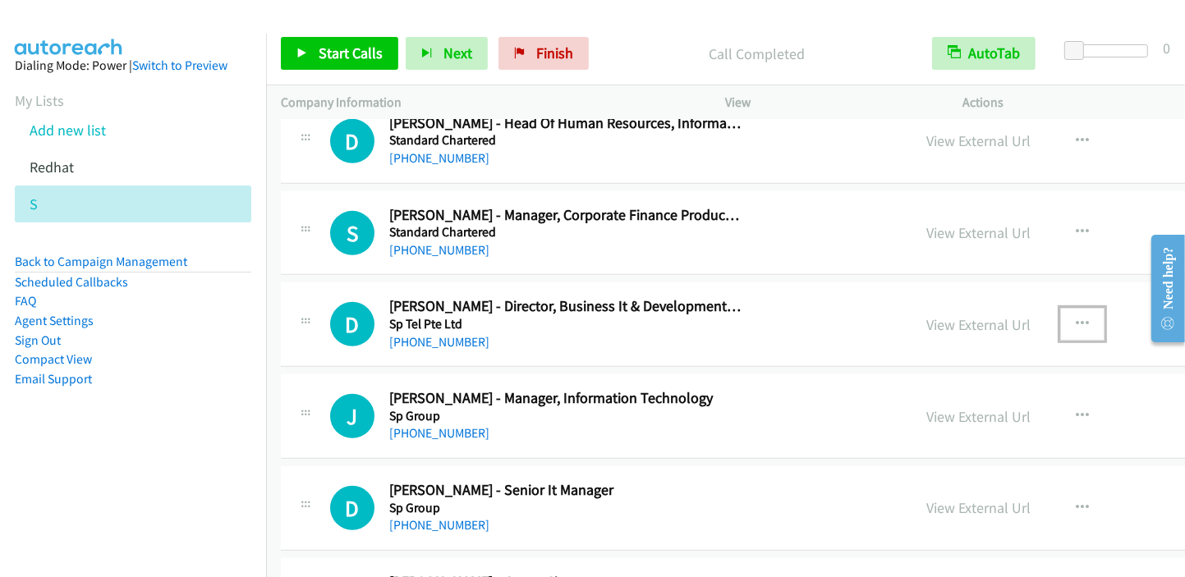
click at [1076, 320] on icon "button" at bounding box center [1082, 324] width 13 height 13
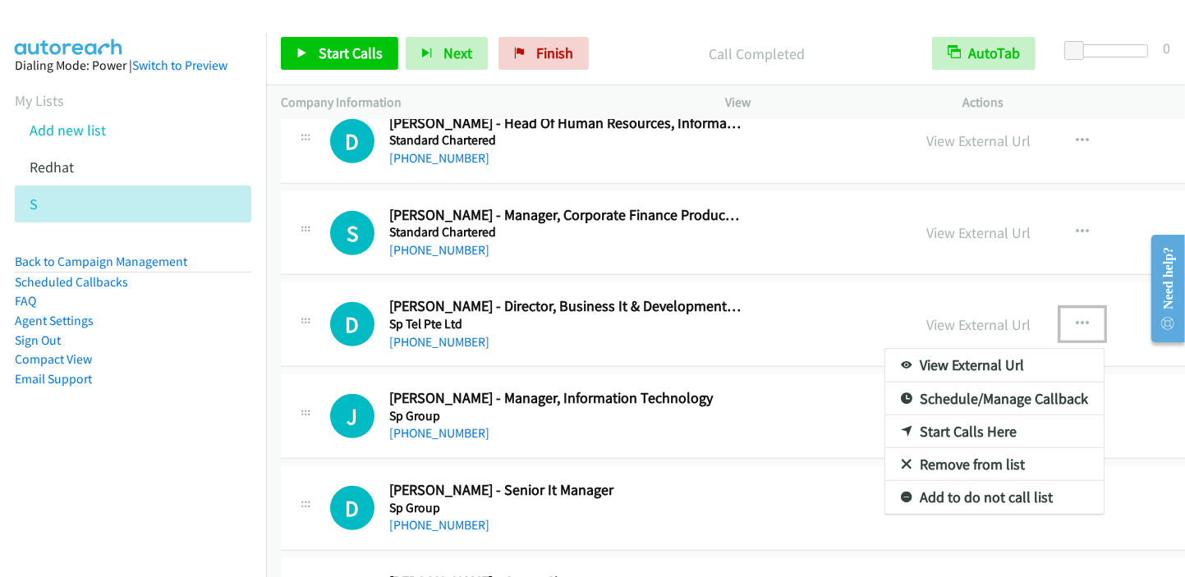
click at [901, 427] on icon at bounding box center [906, 432] width 11 height 11
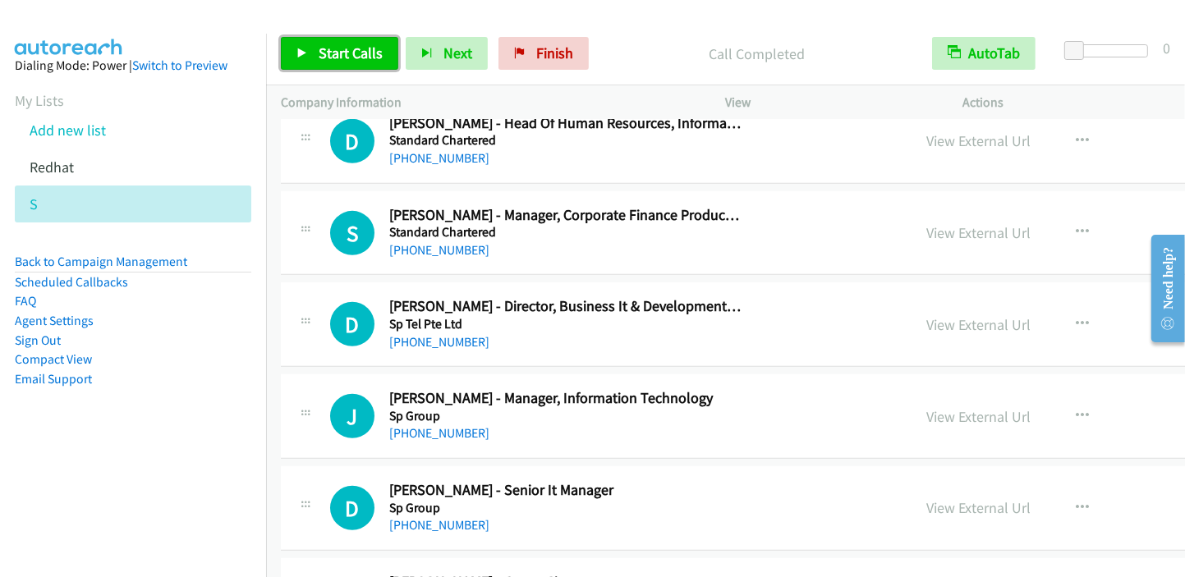
click at [311, 55] on link "Start Calls" at bounding box center [339, 53] width 117 height 33
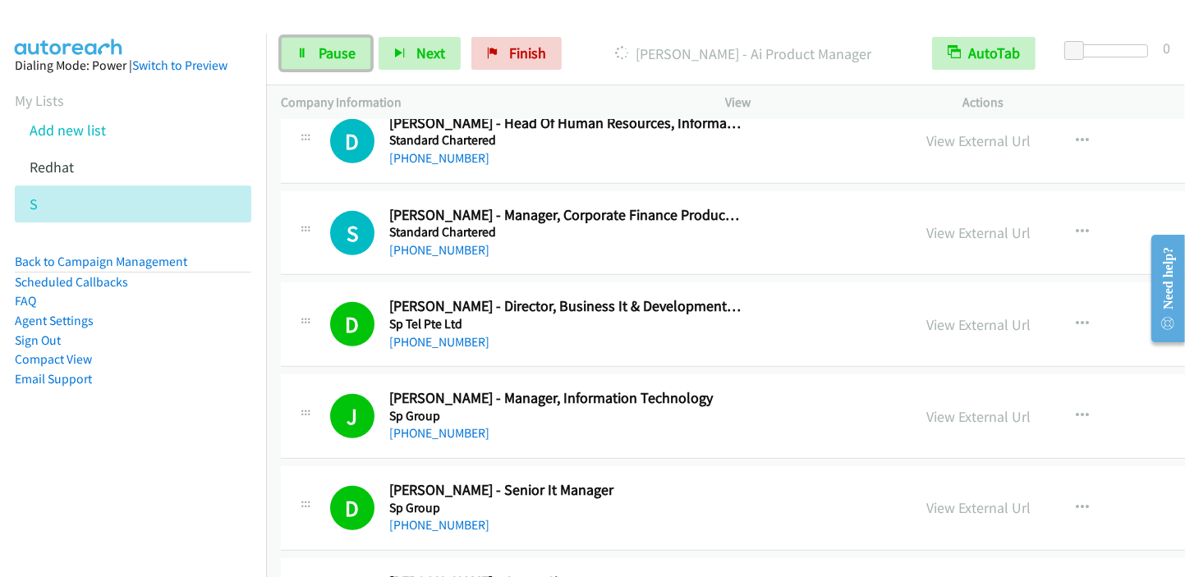
drag, startPoint x: 333, startPoint y: 44, endPoint x: 361, endPoint y: 28, distance: 32.4
click at [333, 45] on span "Pause" at bounding box center [337, 53] width 37 height 19
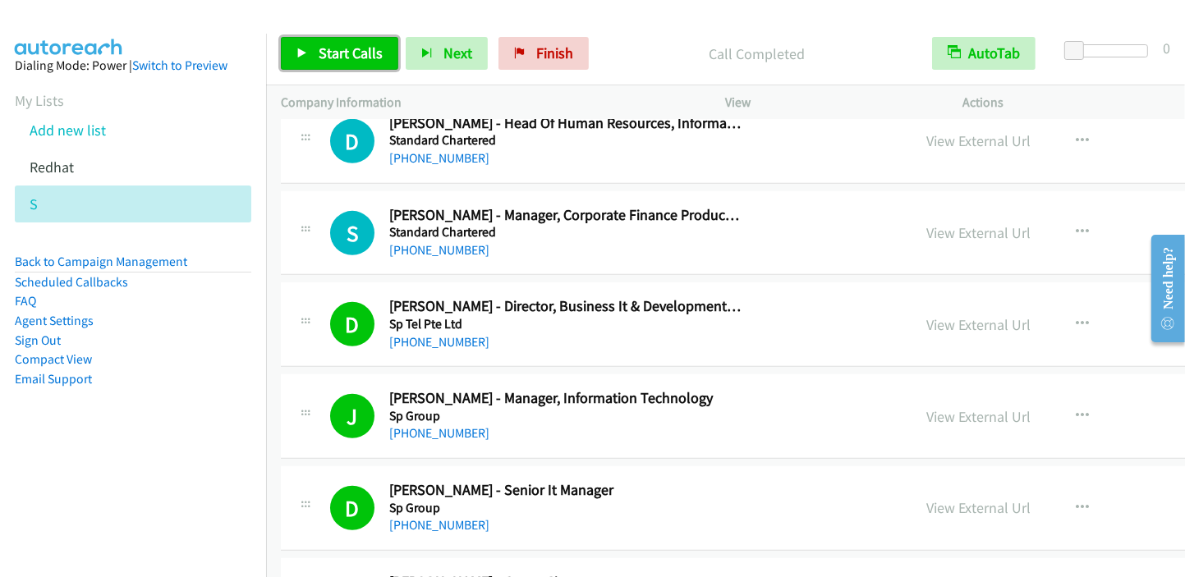
click at [333, 59] on span "Start Calls" at bounding box center [351, 53] width 64 height 19
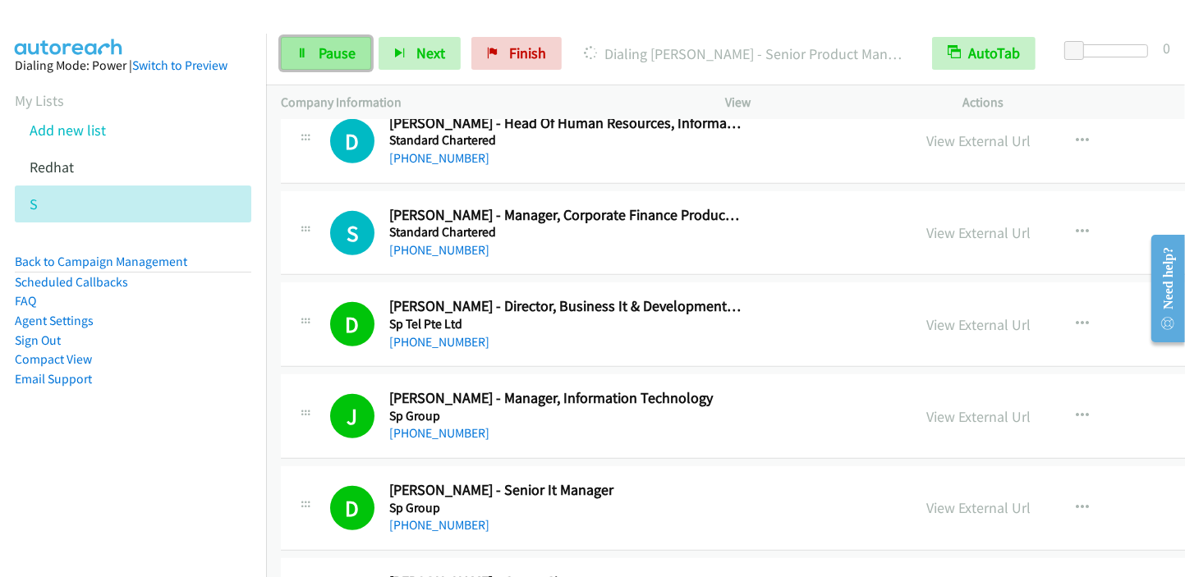
click at [319, 58] on span "Pause" at bounding box center [337, 53] width 37 height 19
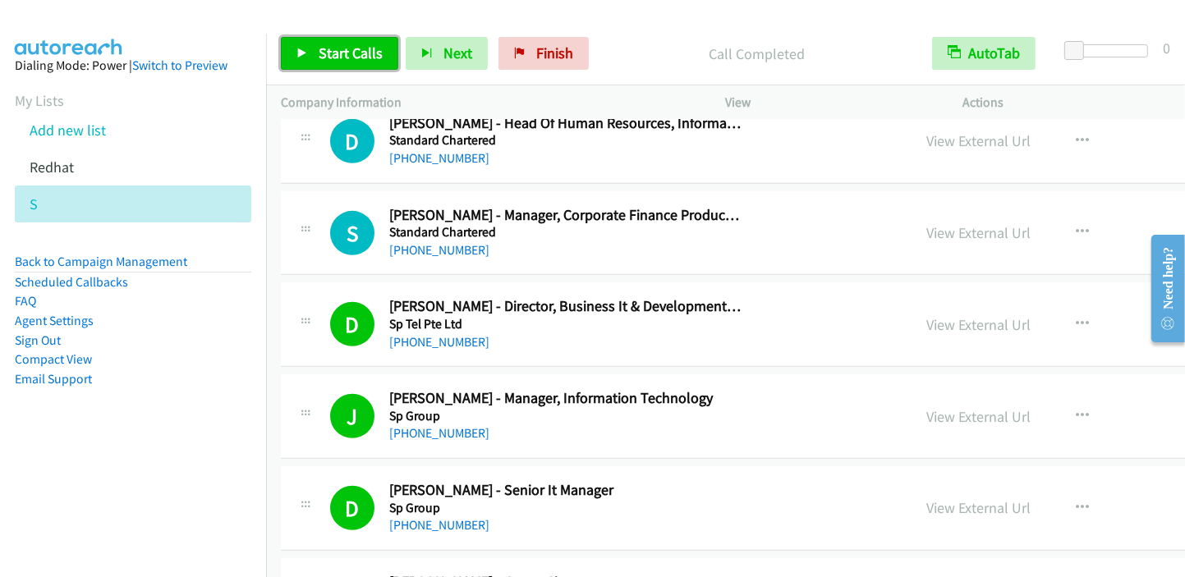
click at [326, 57] on span "Start Calls" at bounding box center [351, 53] width 64 height 19
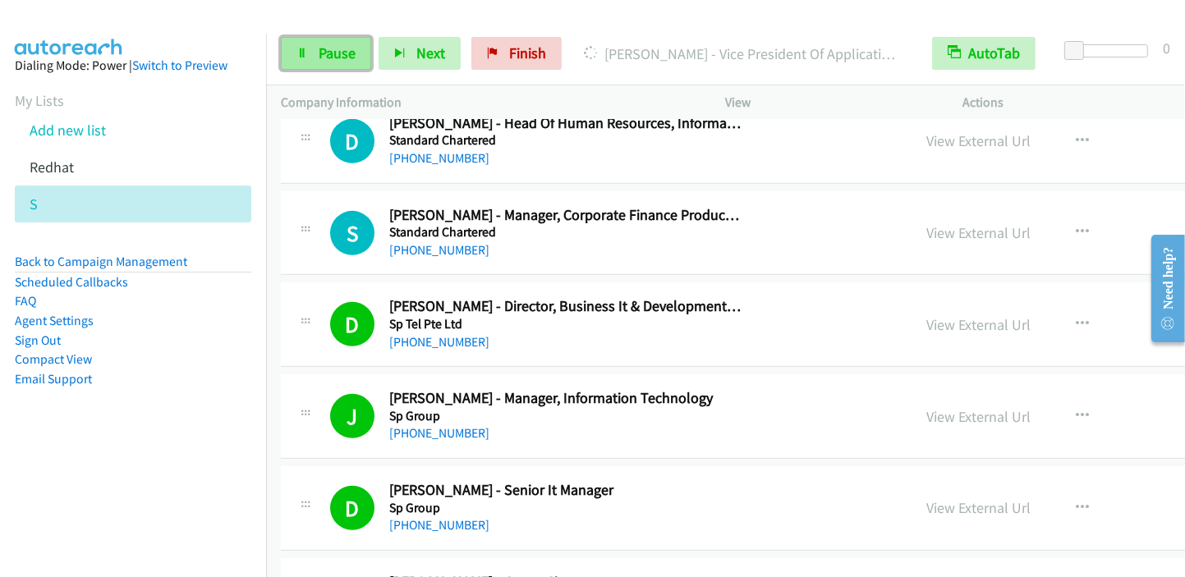
click at [337, 53] on span "Pause" at bounding box center [337, 53] width 37 height 19
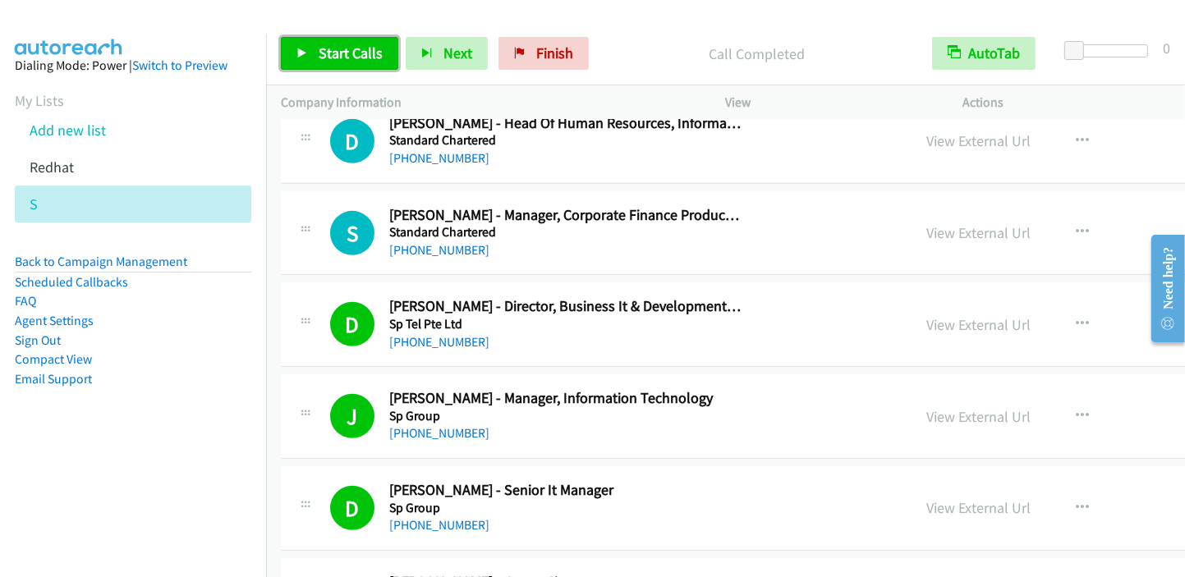
click at [361, 44] on span "Start Calls" at bounding box center [351, 53] width 64 height 19
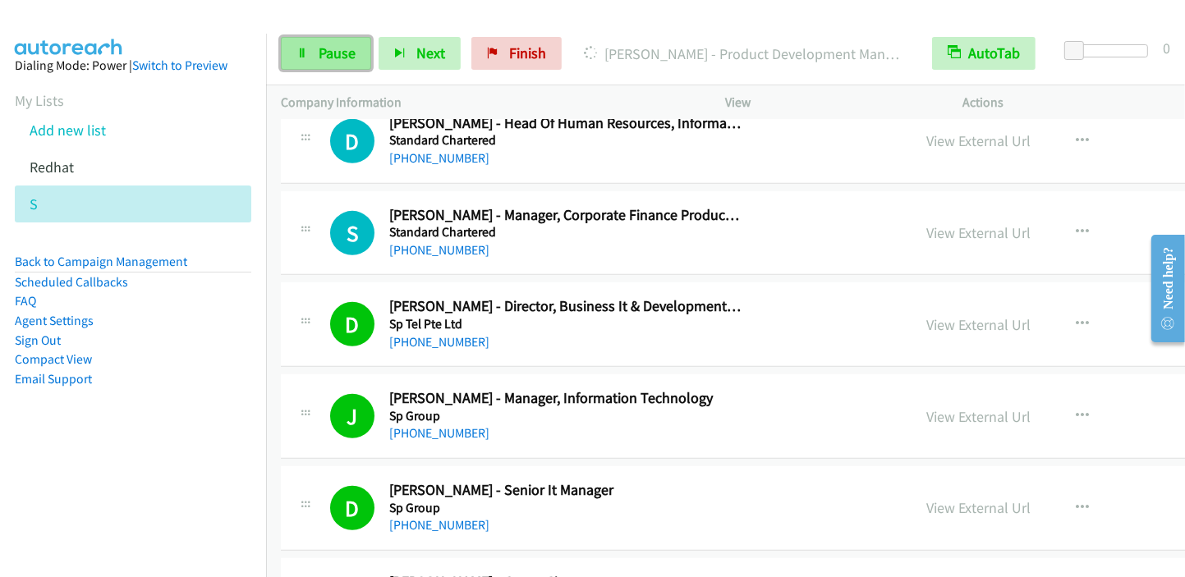
click at [327, 54] on span "Pause" at bounding box center [337, 53] width 37 height 19
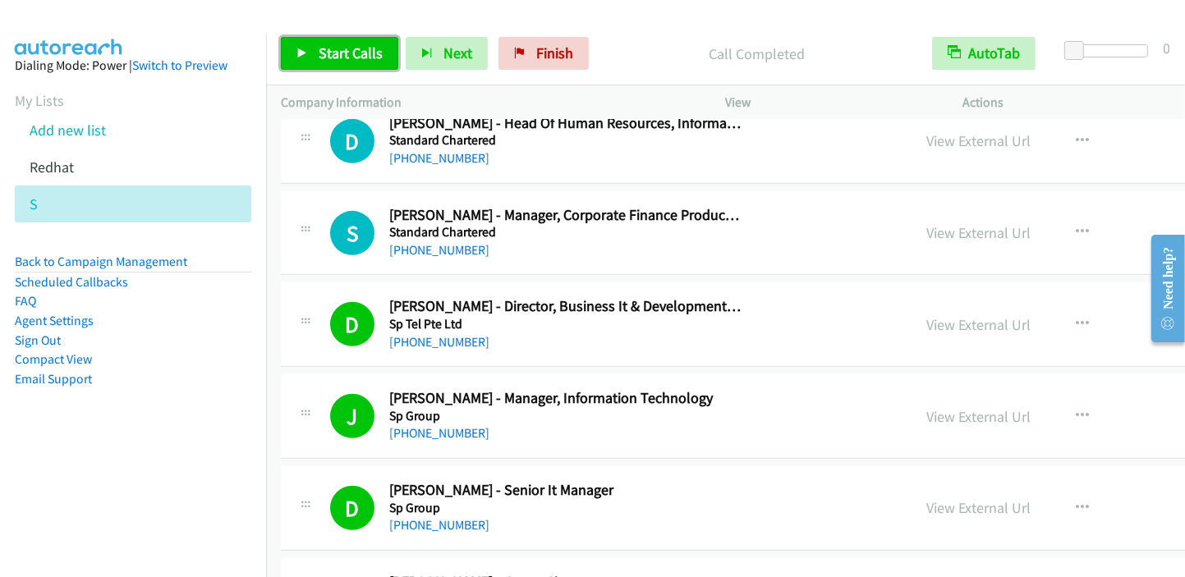
click at [347, 48] on span "Start Calls" at bounding box center [351, 53] width 64 height 19
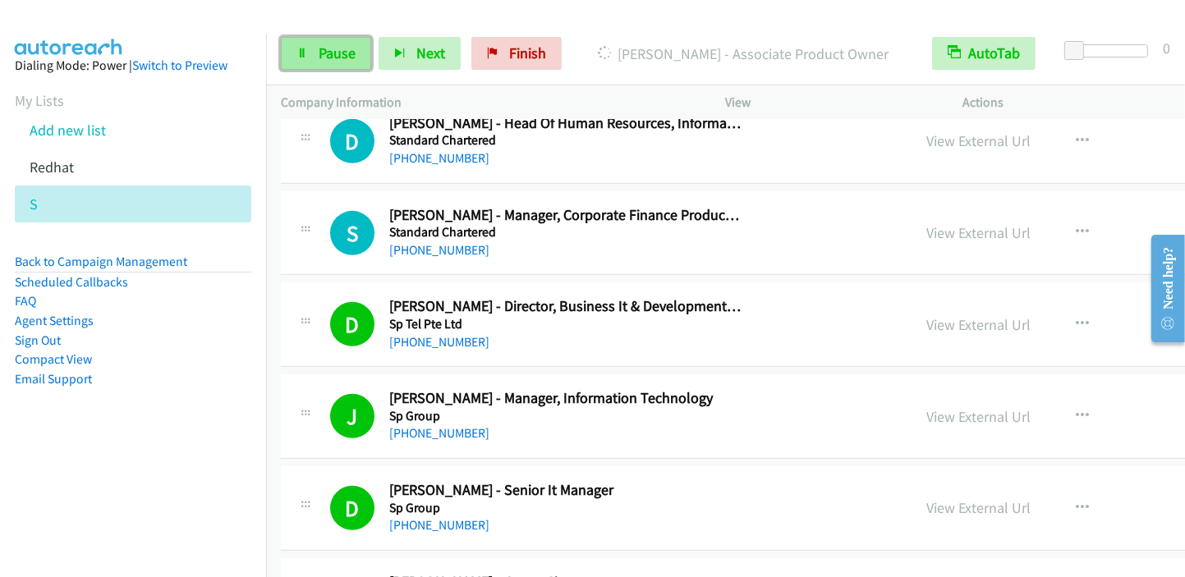
click at [328, 62] on link "Pause" at bounding box center [326, 53] width 90 height 33
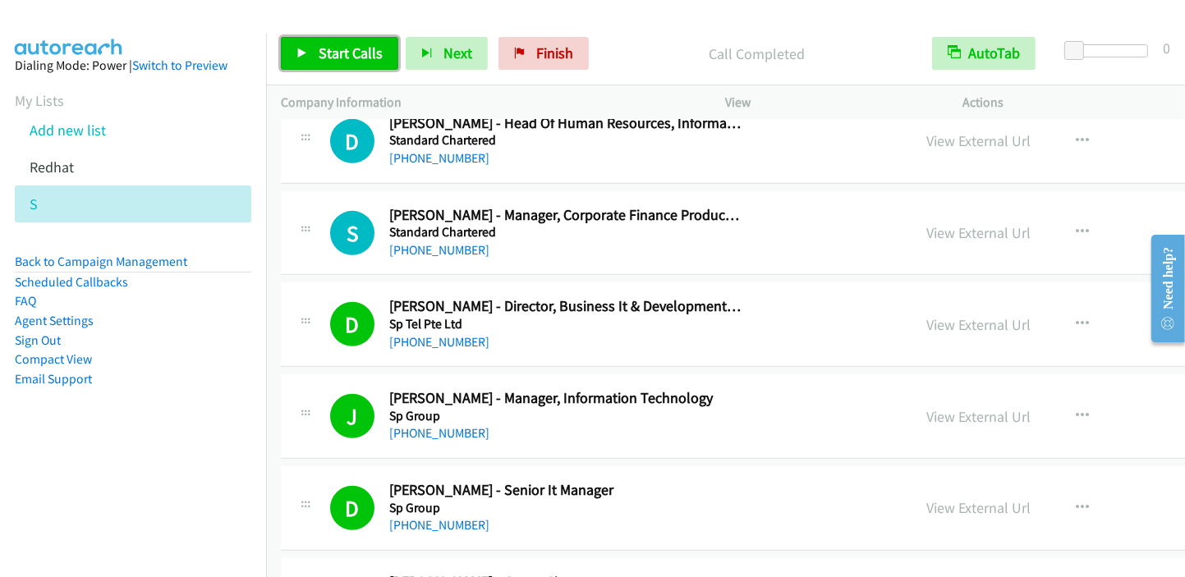
click at [333, 57] on span "Start Calls" at bounding box center [351, 53] width 64 height 19
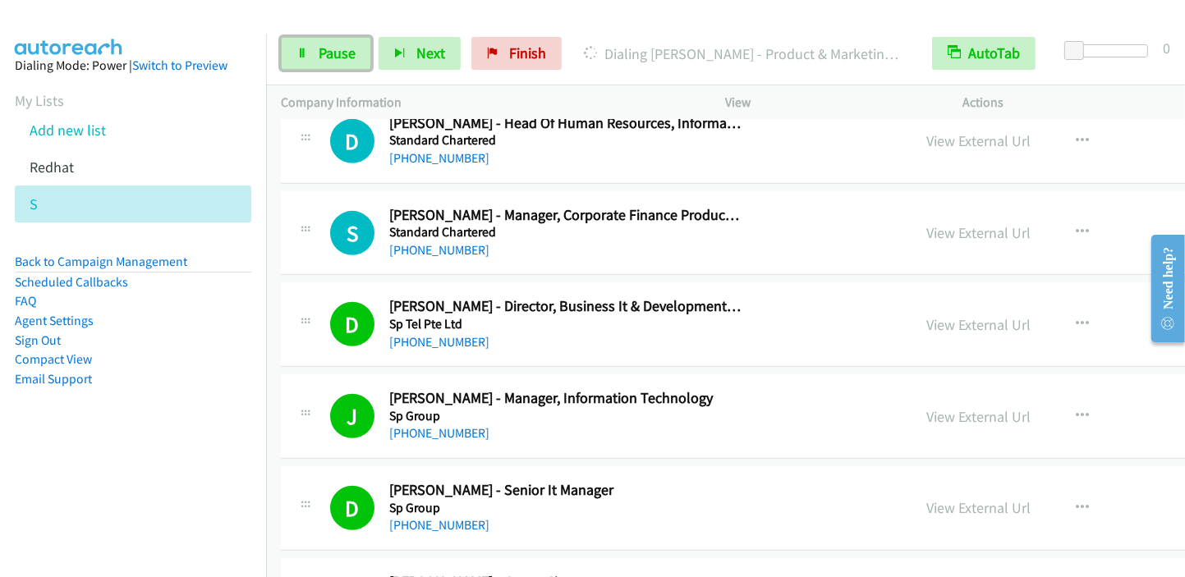
drag, startPoint x: 318, startPoint y: 63, endPoint x: 445, endPoint y: 2, distance: 141.4
click at [319, 63] on link "Pause" at bounding box center [326, 53] width 90 height 33
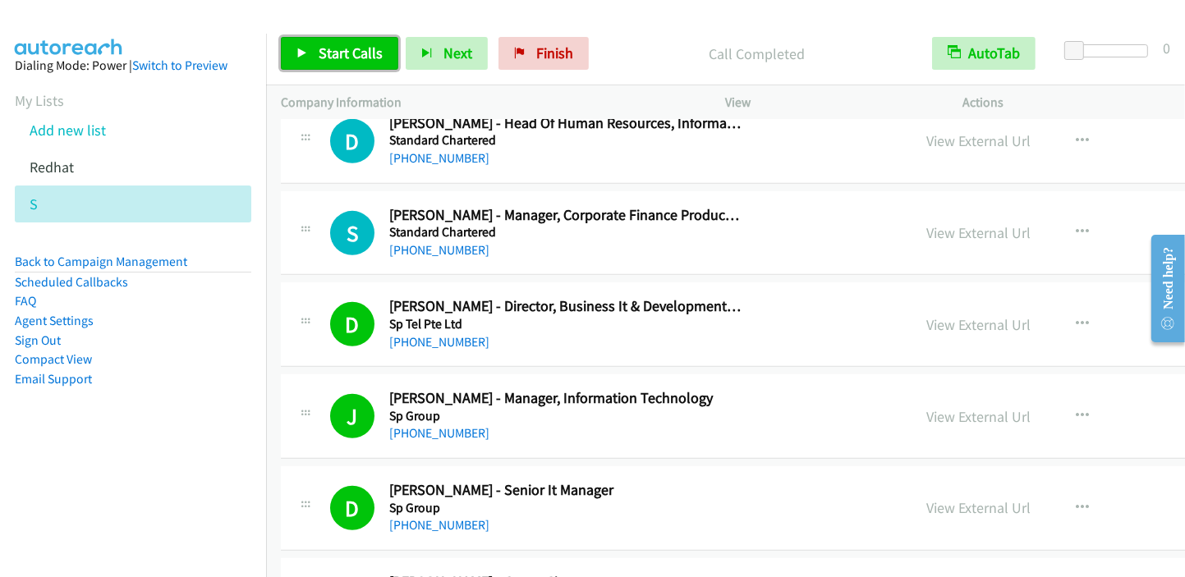
click at [313, 52] on link "Start Calls" at bounding box center [339, 53] width 117 height 33
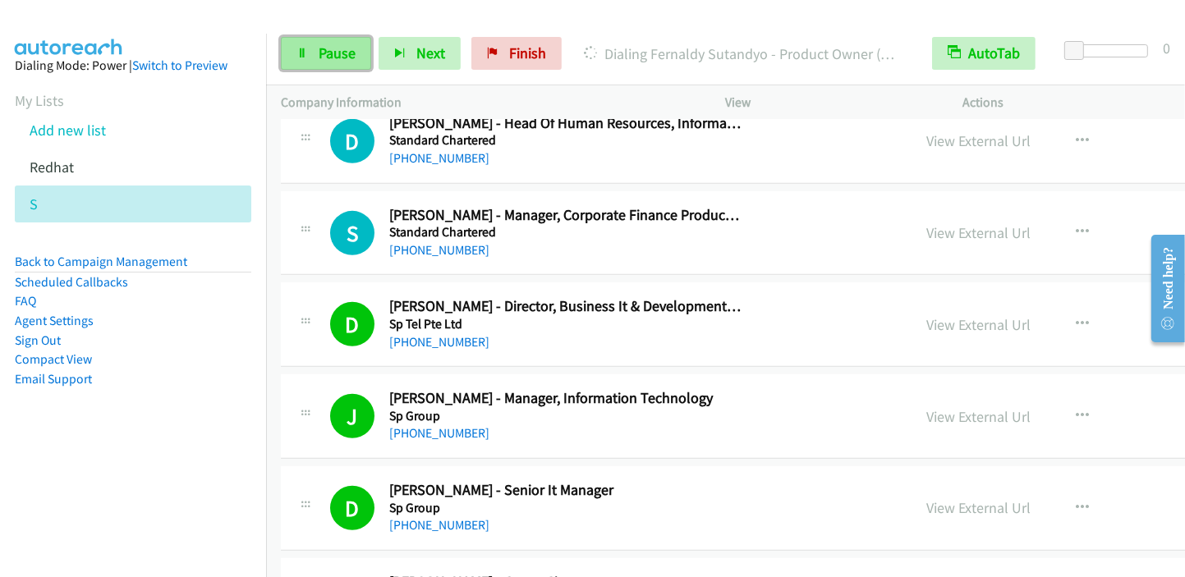
click at [337, 61] on span "Pause" at bounding box center [337, 53] width 37 height 19
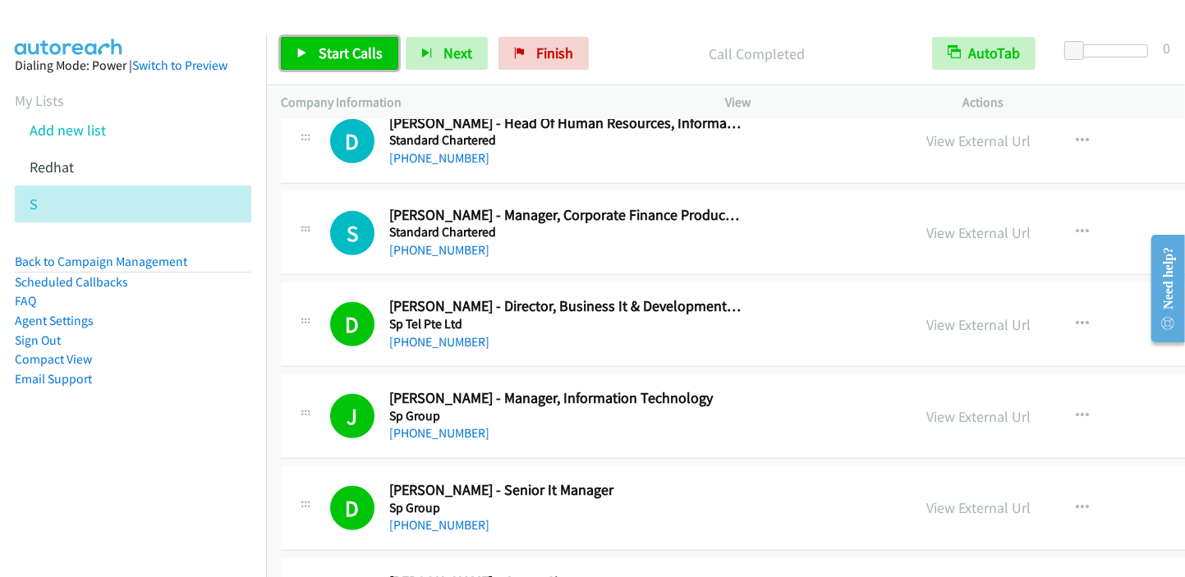
click at [349, 53] on span "Start Calls" at bounding box center [351, 53] width 64 height 19
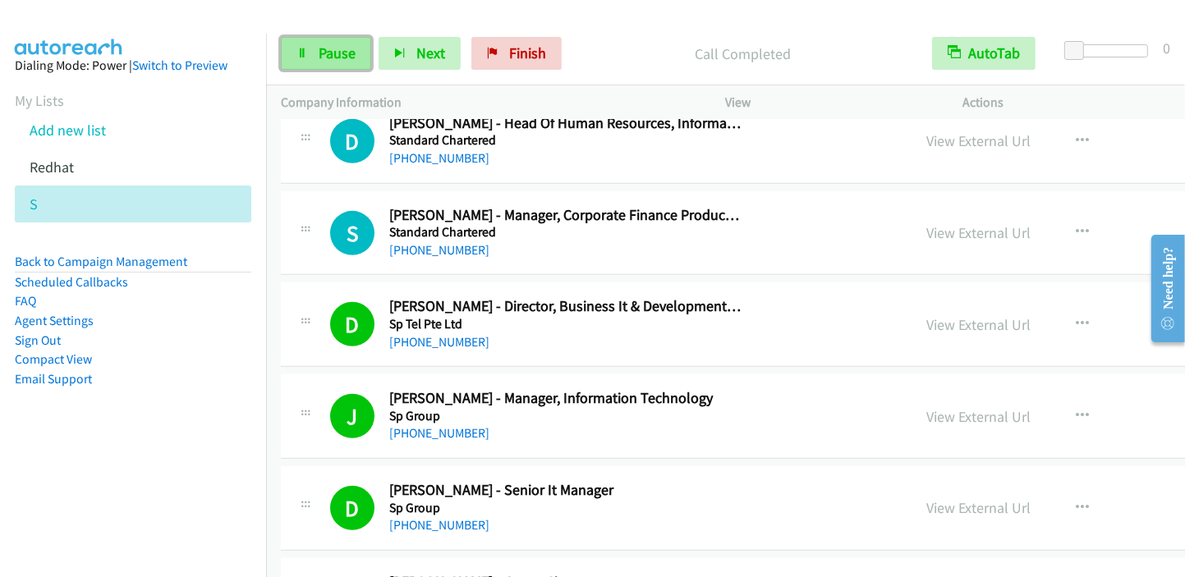
click at [319, 58] on span "Pause" at bounding box center [337, 53] width 37 height 19
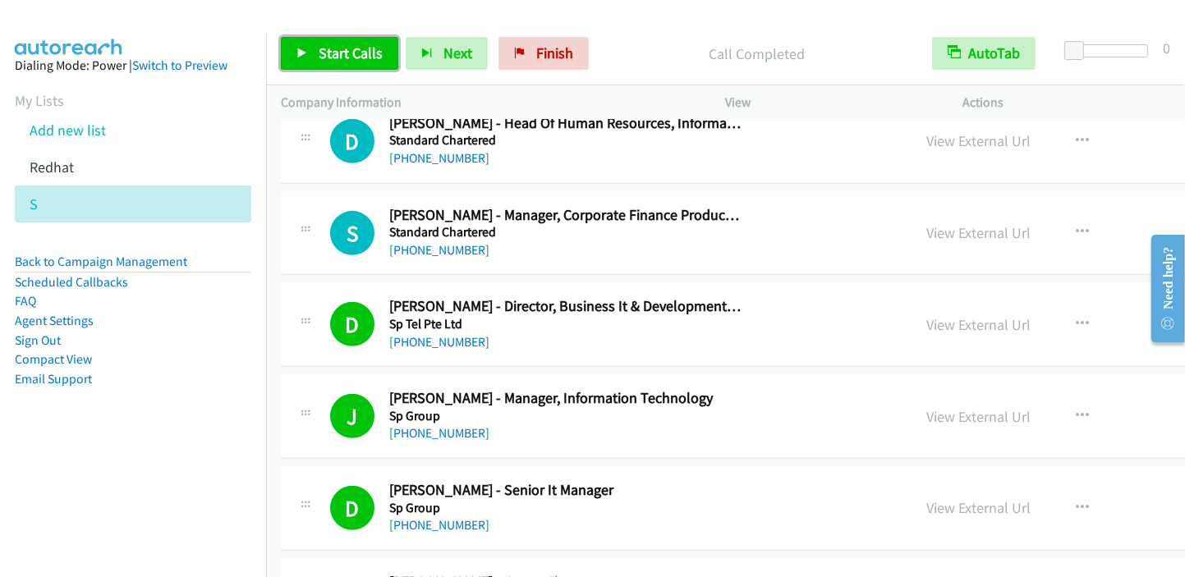
click at [299, 55] on icon at bounding box center [301, 53] width 11 height 11
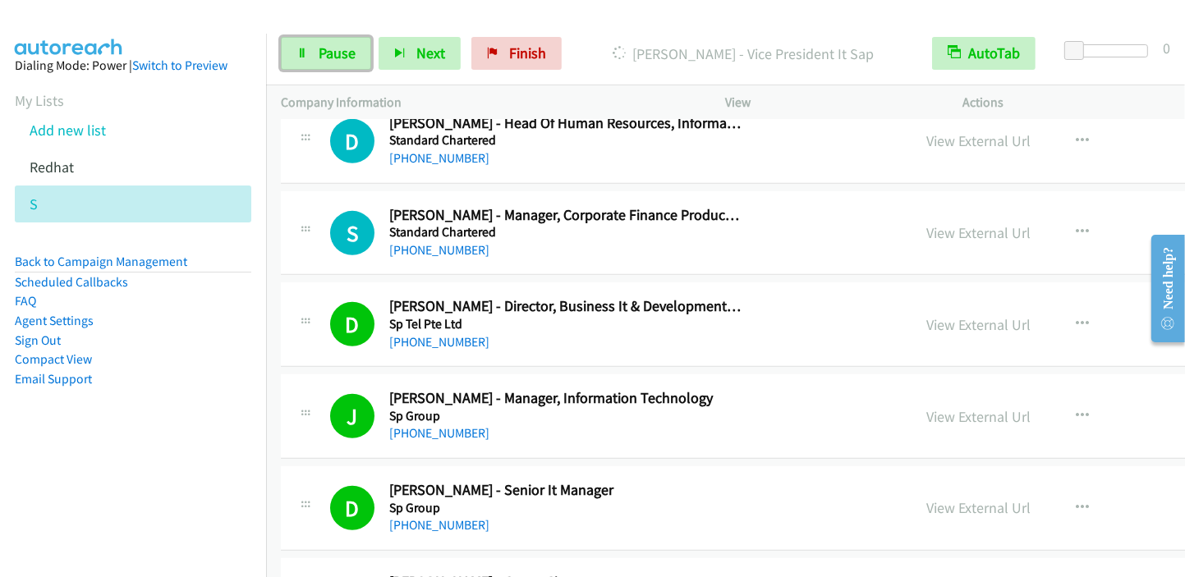
click at [317, 58] on link "Pause" at bounding box center [326, 53] width 90 height 33
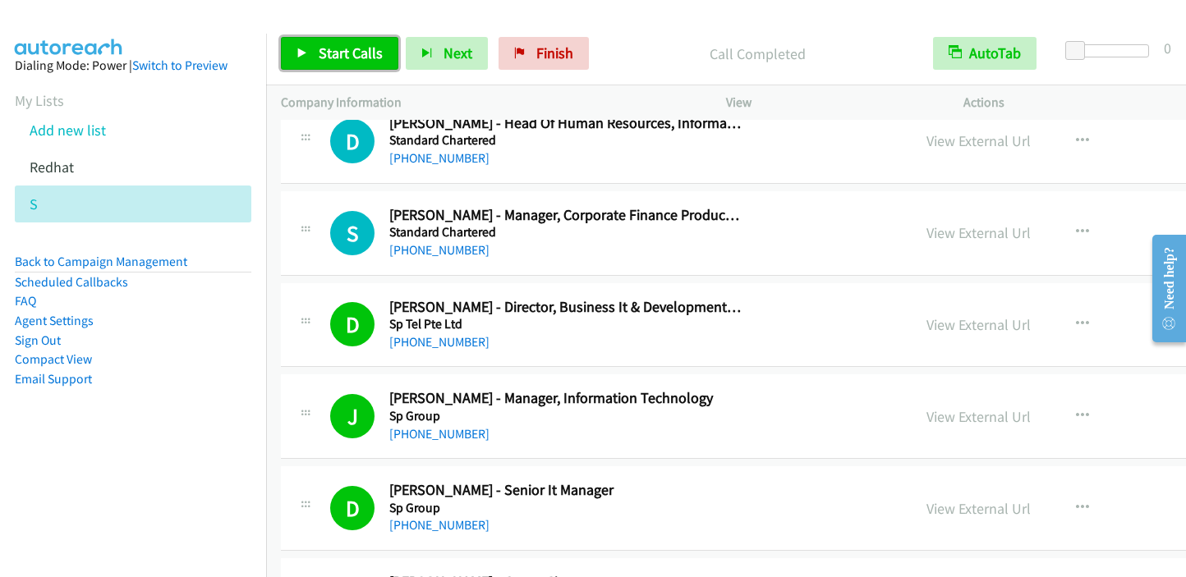
click at [323, 65] on link "Start Calls" at bounding box center [339, 53] width 117 height 33
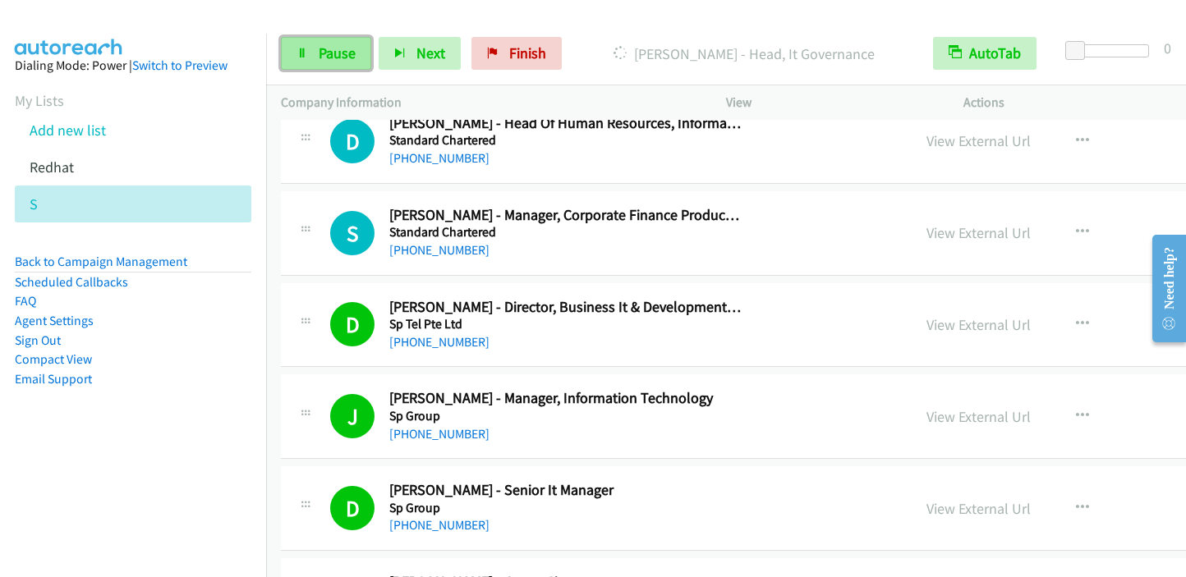
click at [319, 49] on span "Pause" at bounding box center [337, 53] width 37 height 19
